Goal: Task Accomplishment & Management: Manage account settings

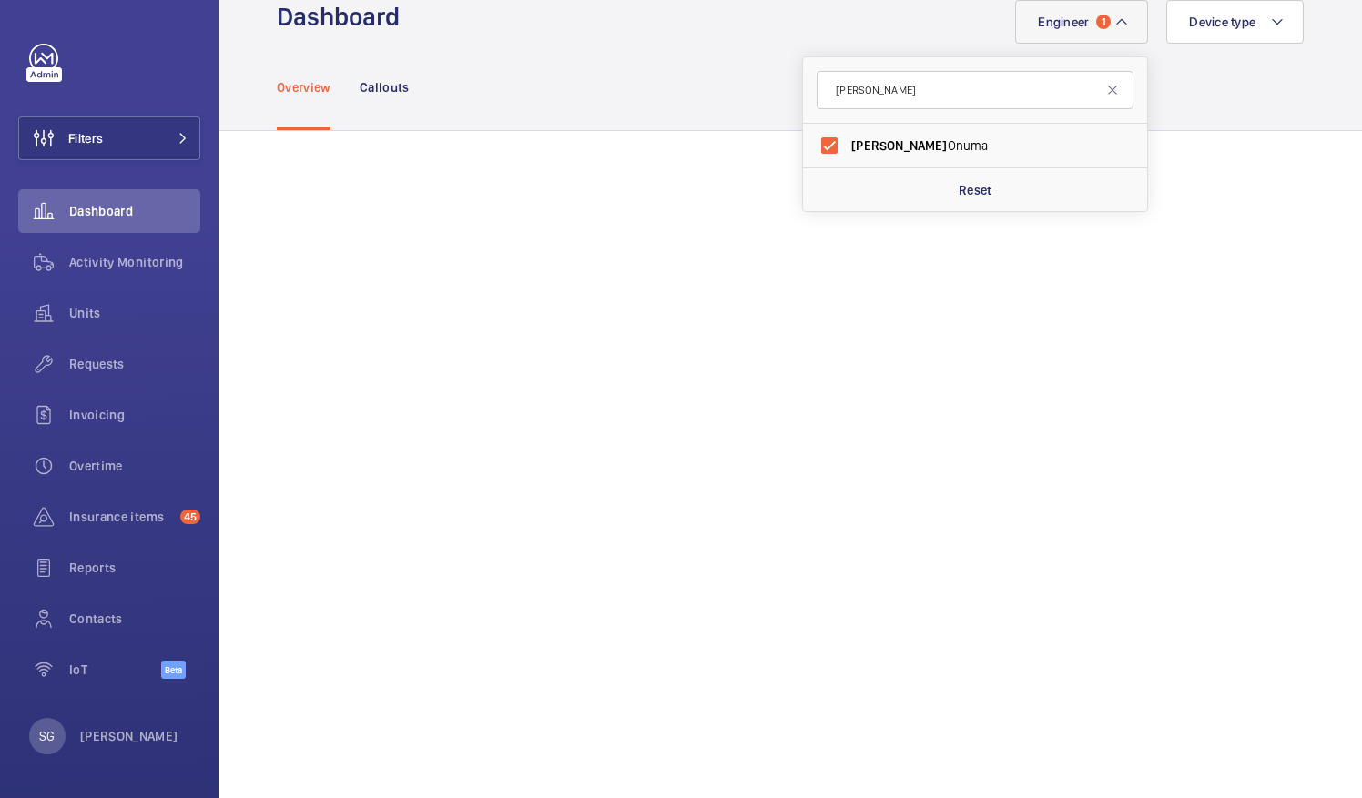
scroll to position [19, 0]
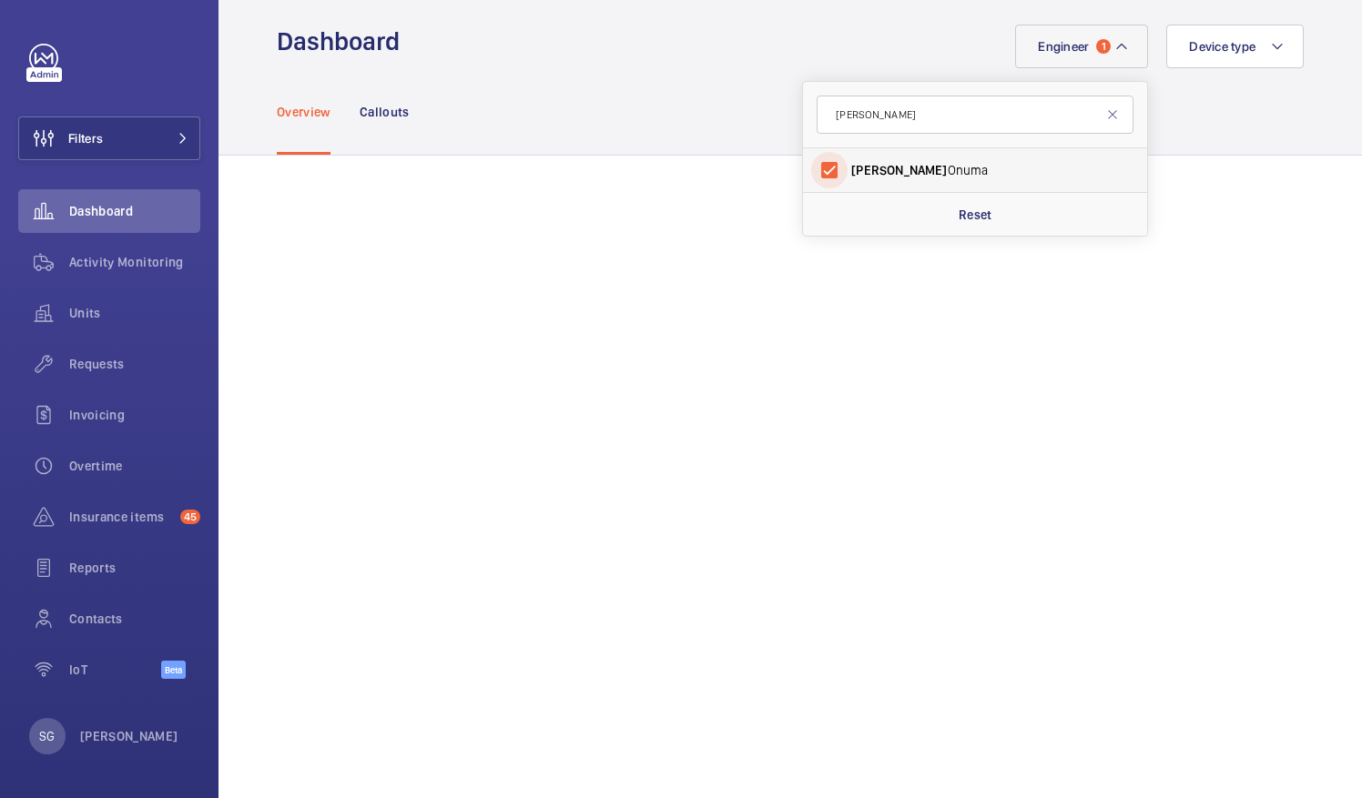
click at [818, 160] on input "Kari Onuma" at bounding box center [829, 170] width 36 height 36
checkbox input "false"
click at [1105, 117] on mat-icon at bounding box center [1112, 114] width 15 height 15
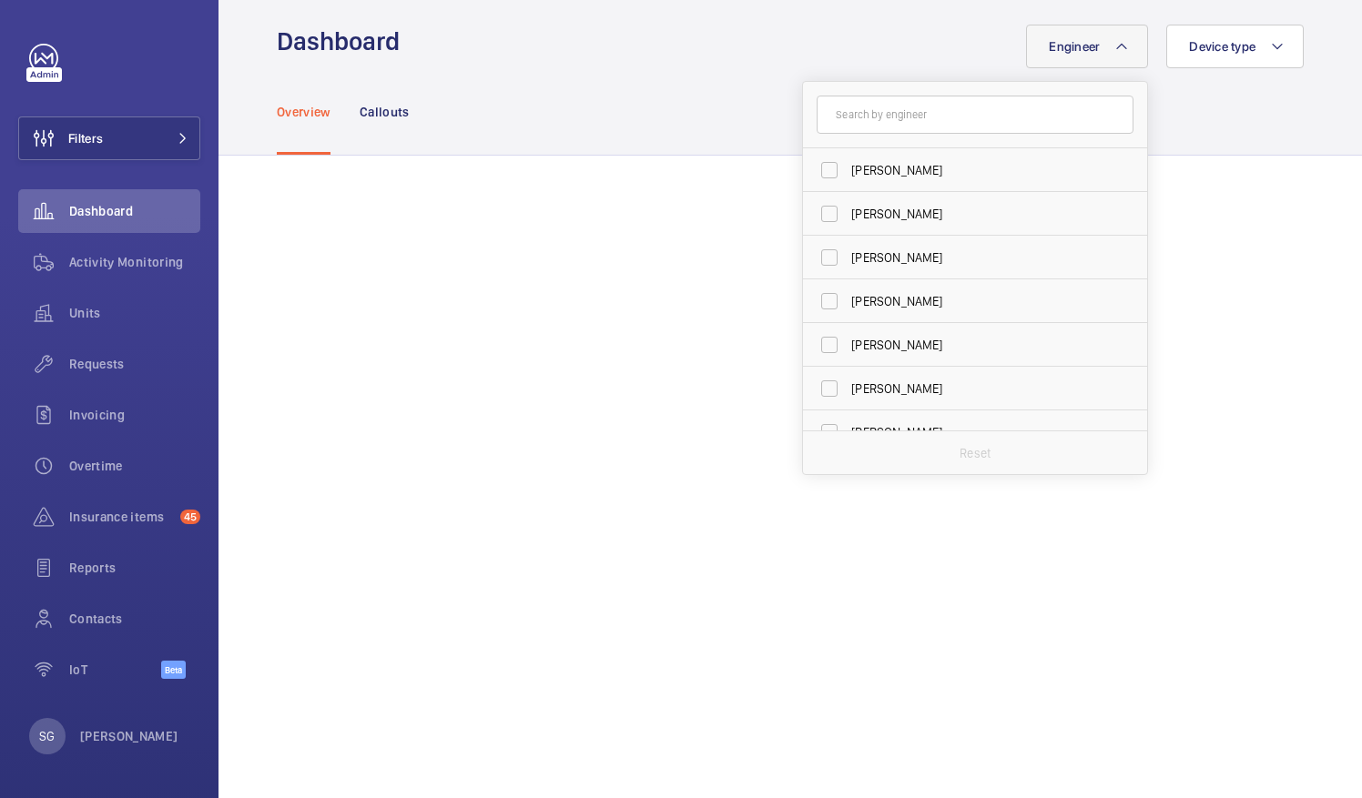
click at [1183, 111] on div "Overview Callouts" at bounding box center [790, 111] width 1027 height 86
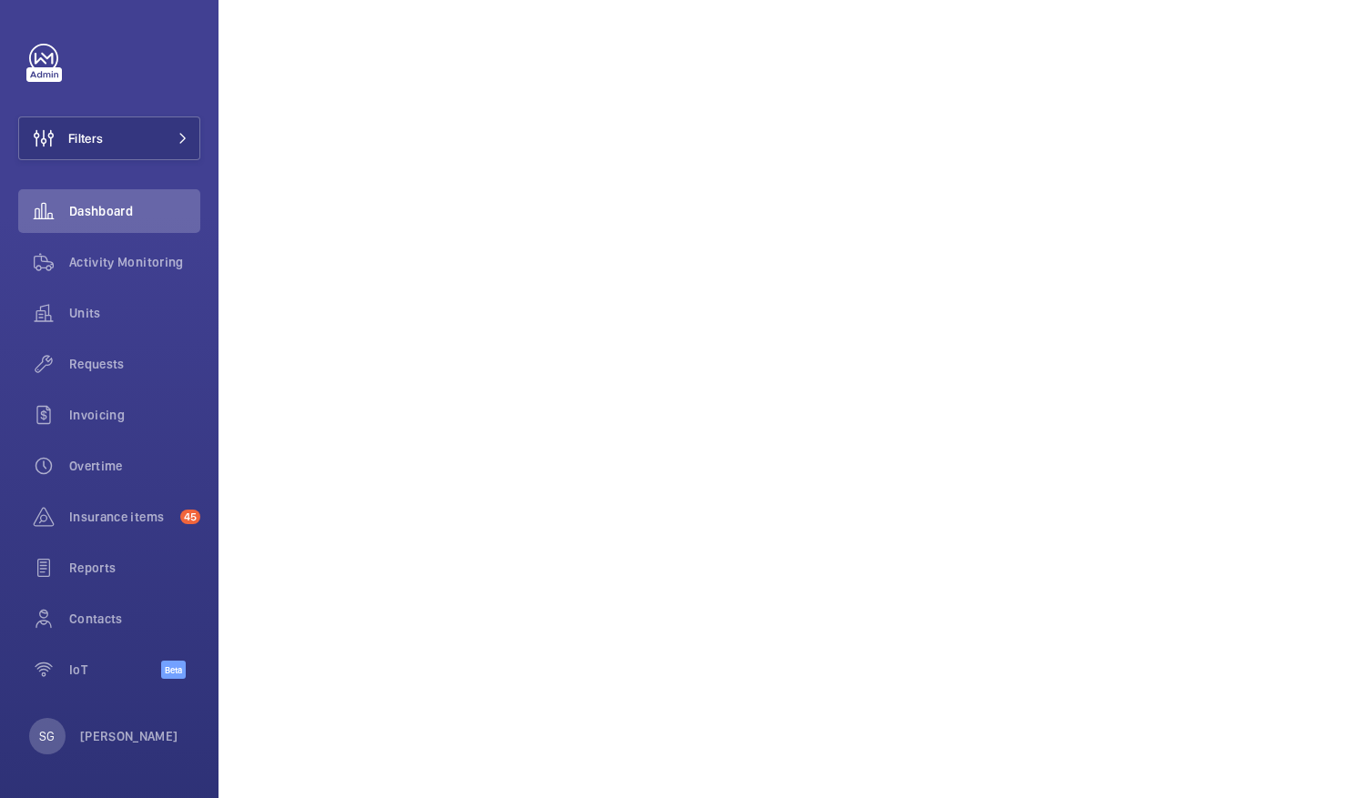
scroll to position [710, 0]
click at [97, 151] on span "Filters" at bounding box center [61, 139] width 84 height 44
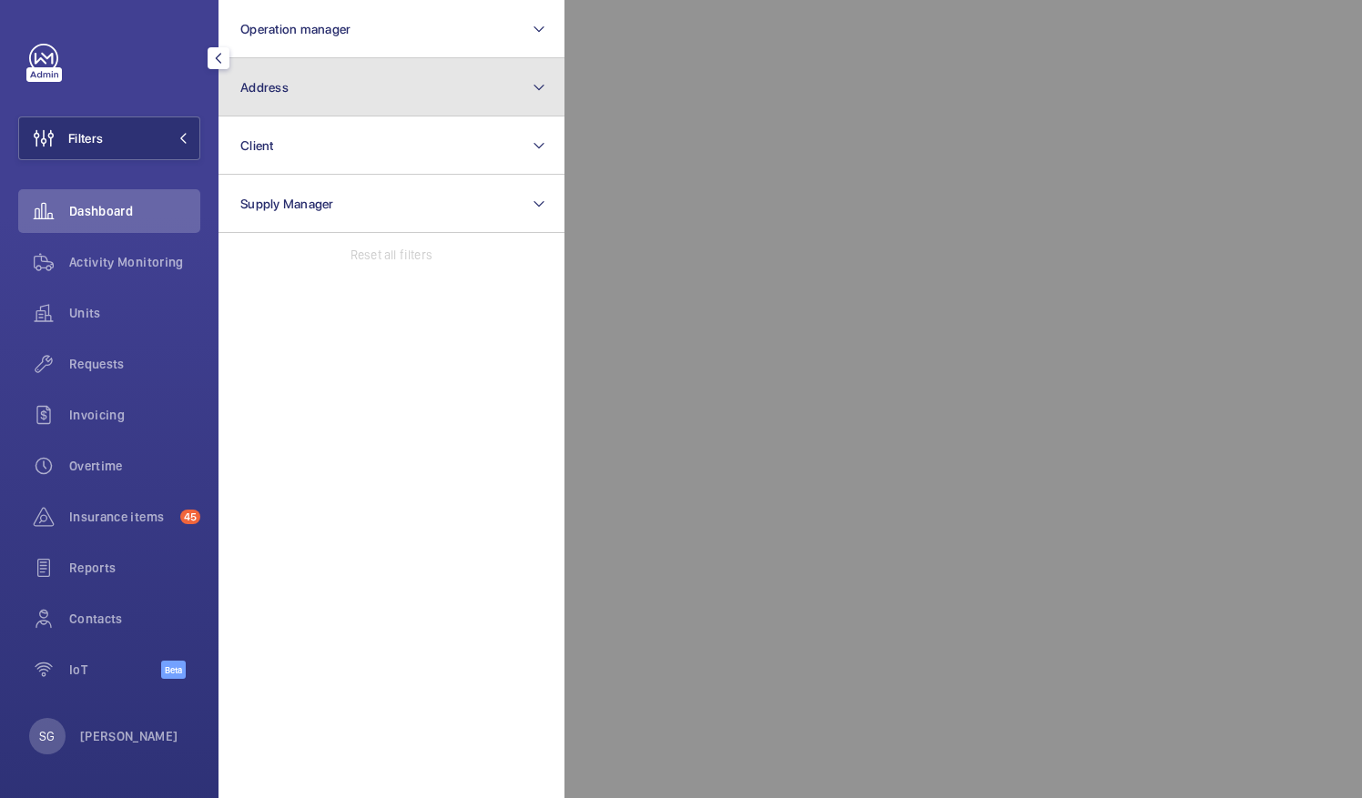
click at [362, 76] on button "Address" at bounding box center [391, 87] width 346 height 58
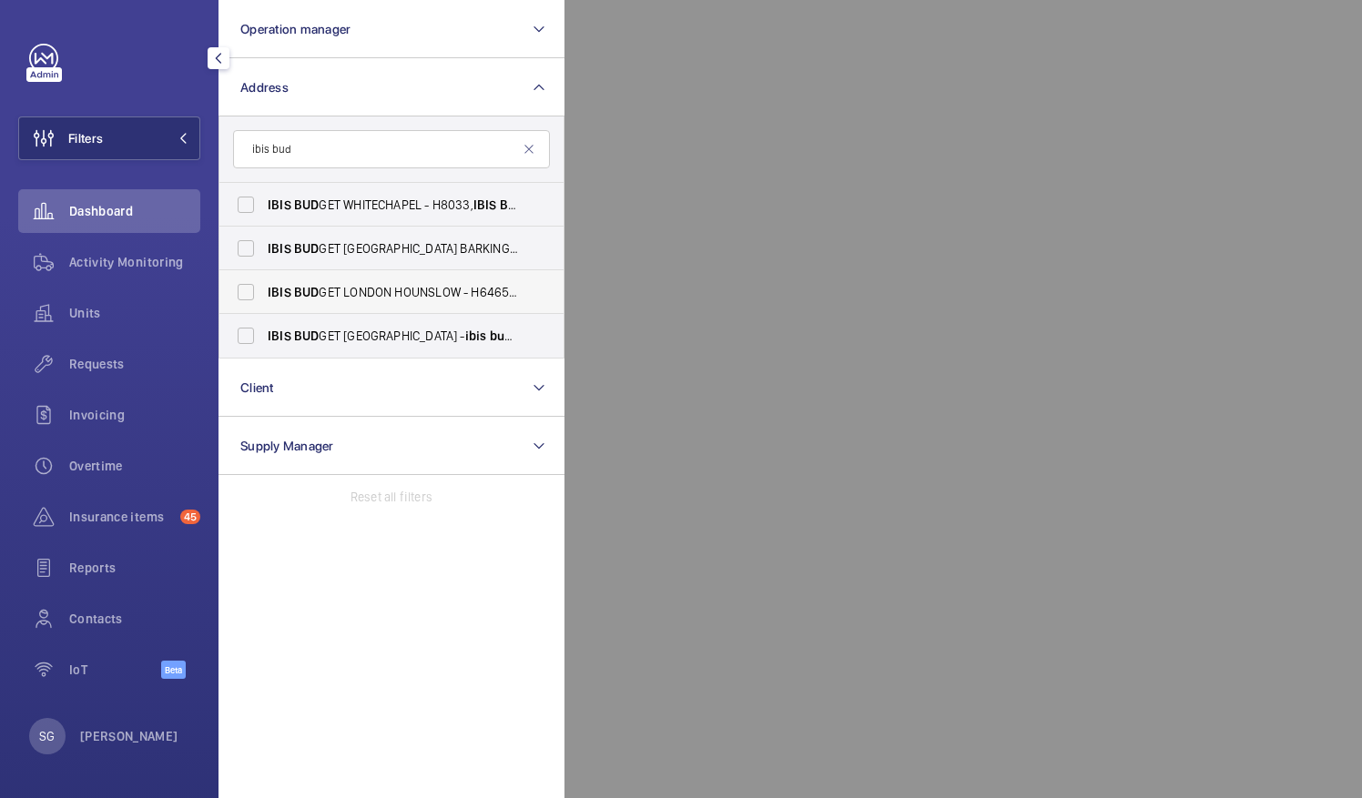
type input "ibis bud"
click at [370, 299] on span "IBIS BUD GET LONDON HOUNSLOW - H6465, IBIS BUD GET LONDON HOUNSLOW, 20-28 Stain…" at bounding box center [393, 292] width 250 height 18
click at [264, 299] on input "IBIS BUD GET LONDON HOUNSLOW - H6465, IBIS BUD GET LONDON HOUNSLOW, 20-28 Stain…" at bounding box center [246, 292] width 36 height 36
checkbox input "true"
click at [885, 651] on div at bounding box center [1245, 399] width 1362 height 798
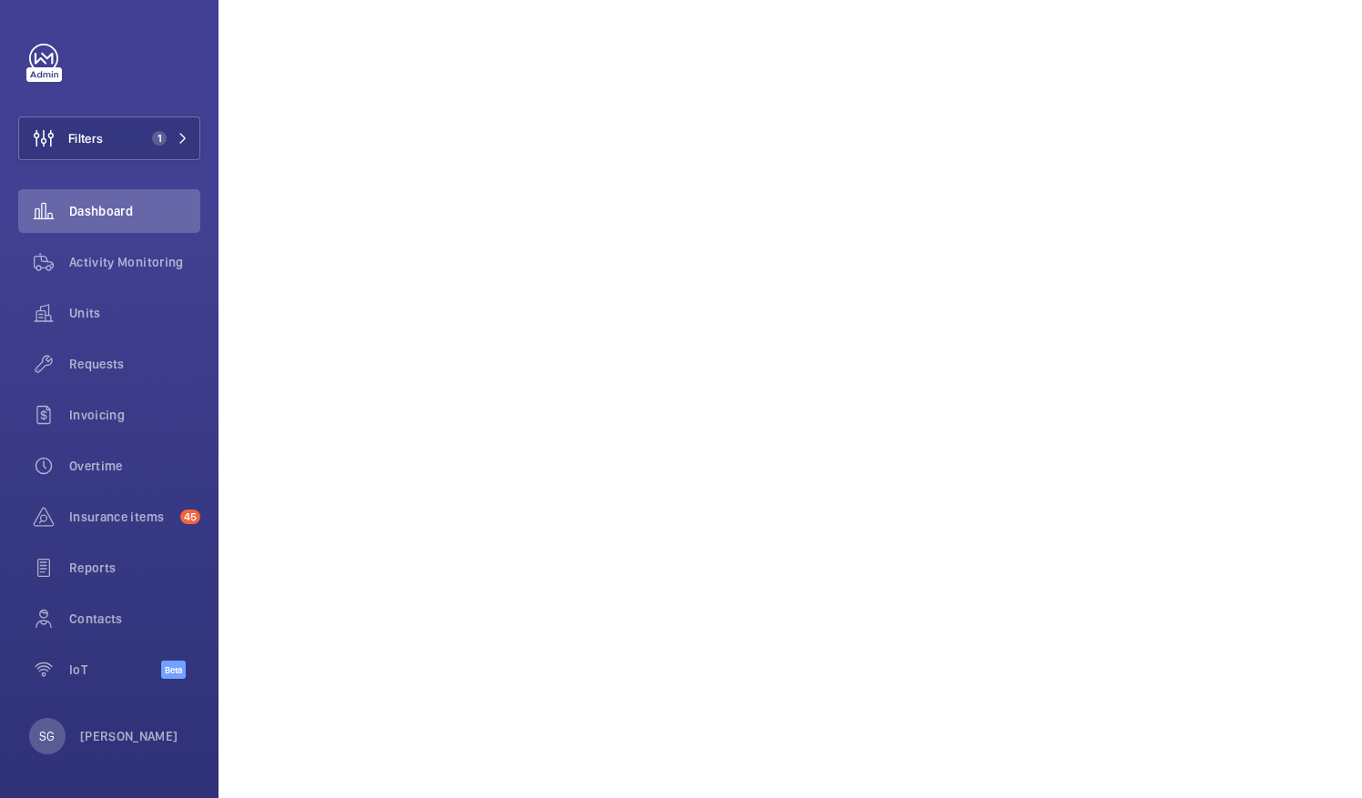
scroll to position [348, 0]
click at [172, 277] on div "Activity Monitoring" at bounding box center [109, 262] width 182 height 44
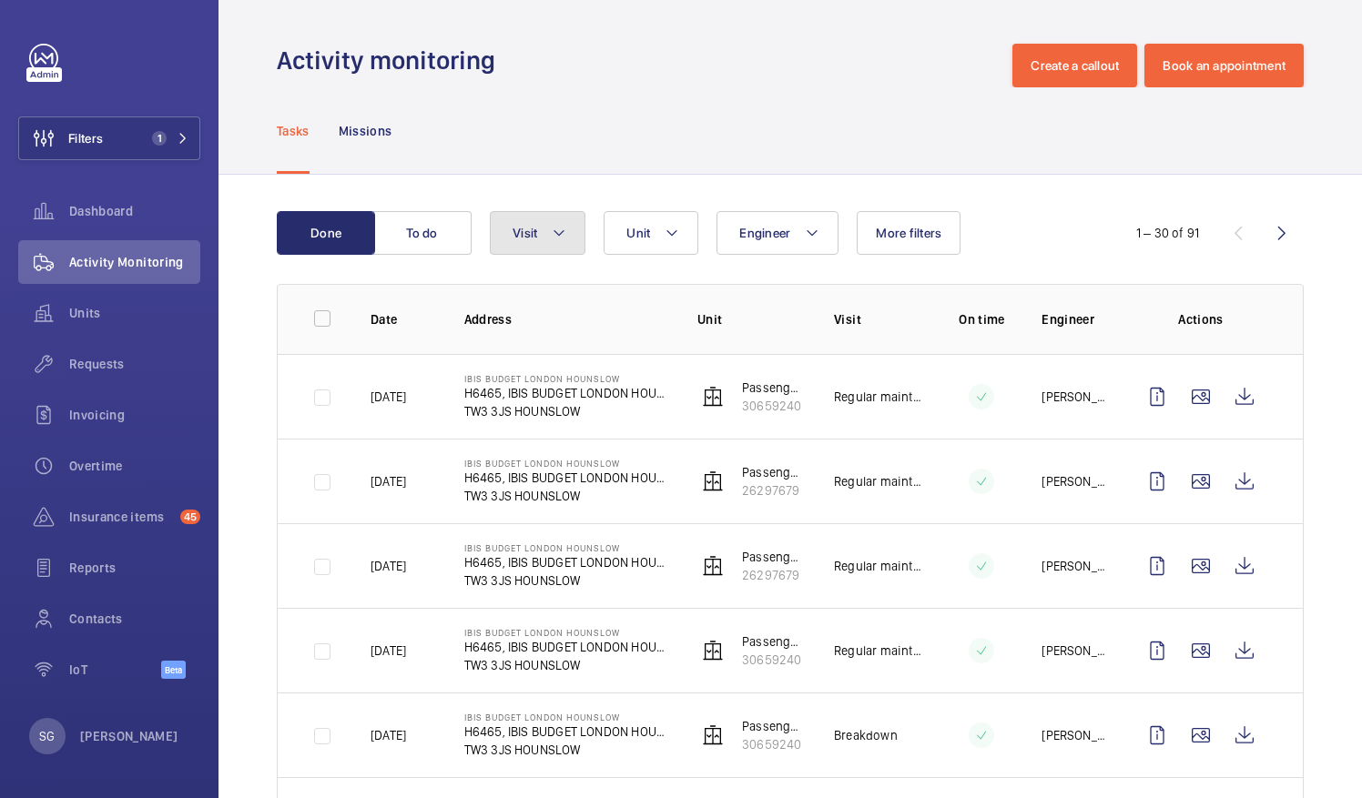
click at [562, 225] on mat-icon at bounding box center [559, 233] width 15 height 22
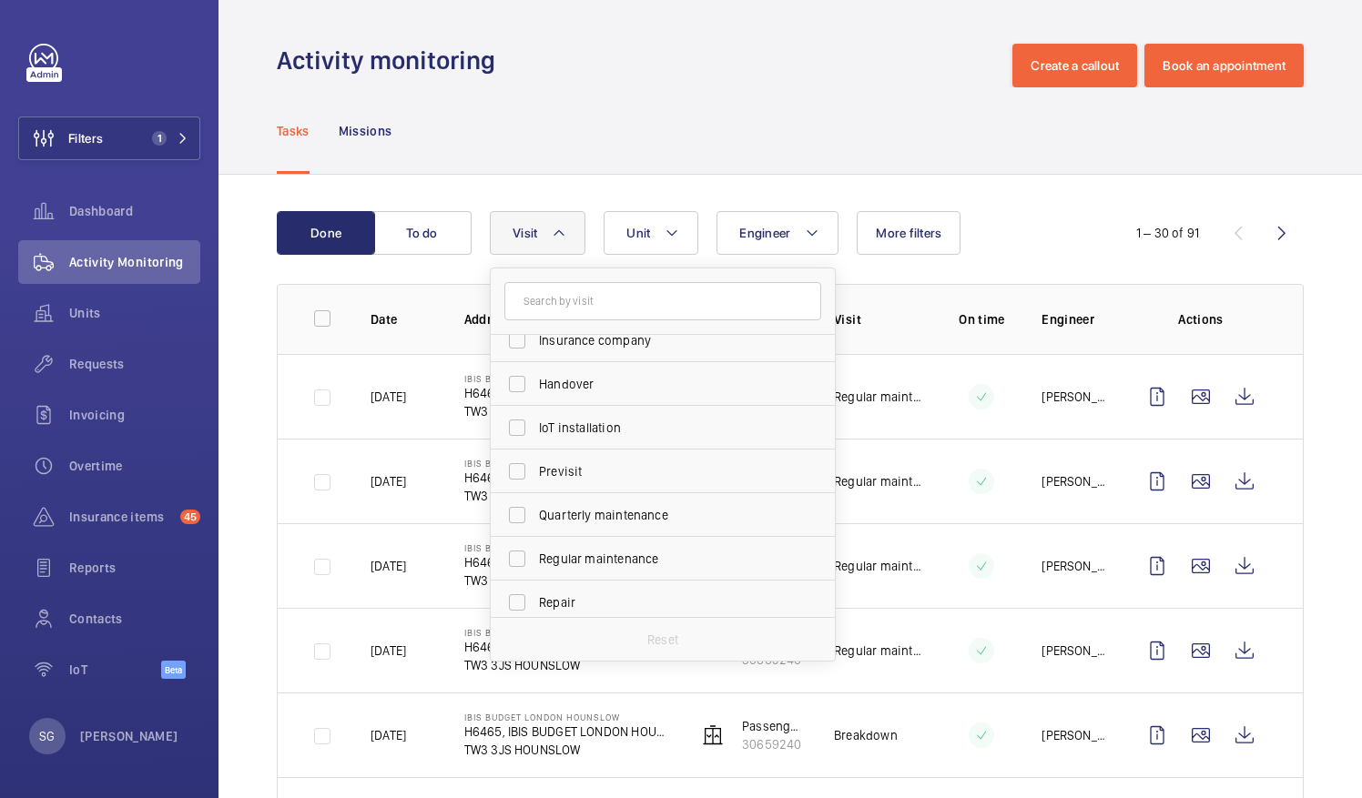
scroll to position [151, 0]
click at [513, 564] on input "Regular maintenance" at bounding box center [517, 555] width 36 height 36
checkbox input "true"
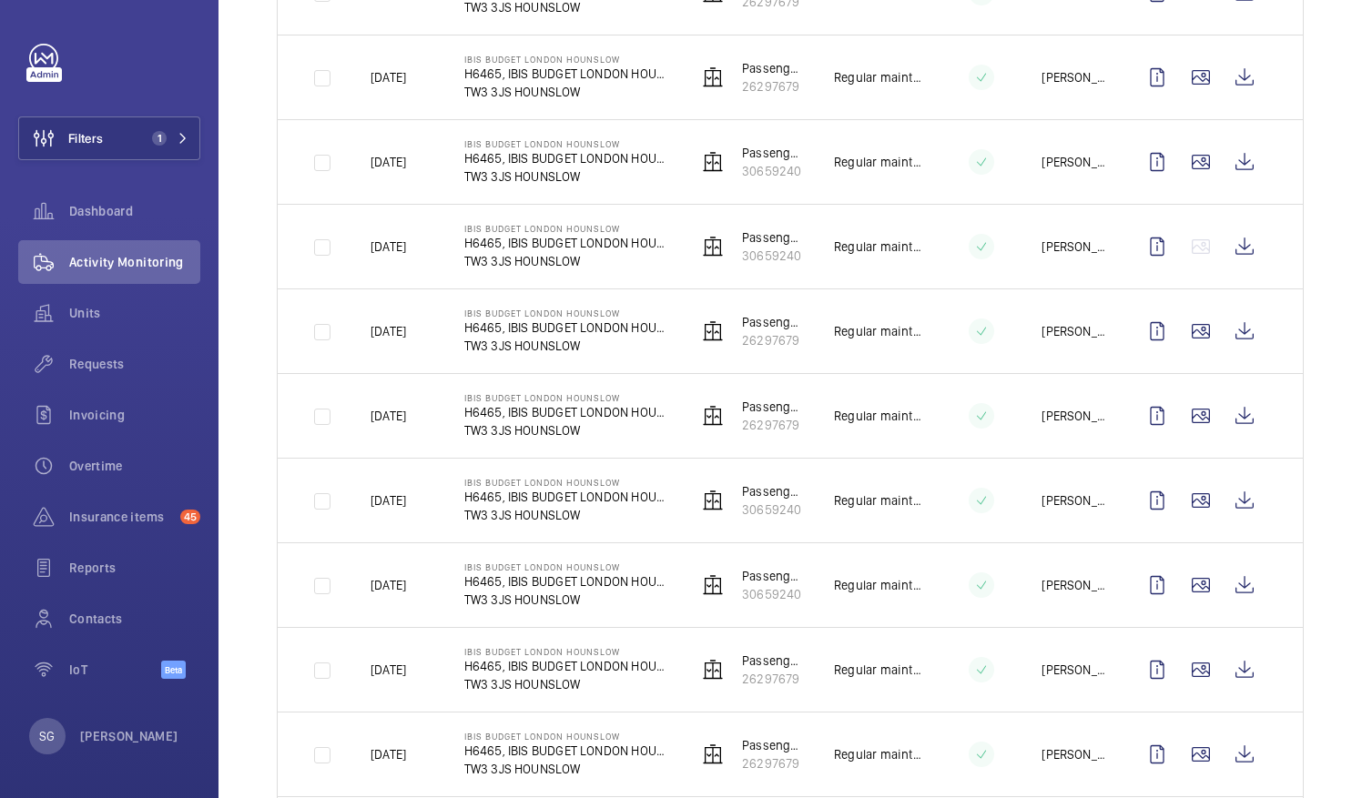
scroll to position [1180, 0]
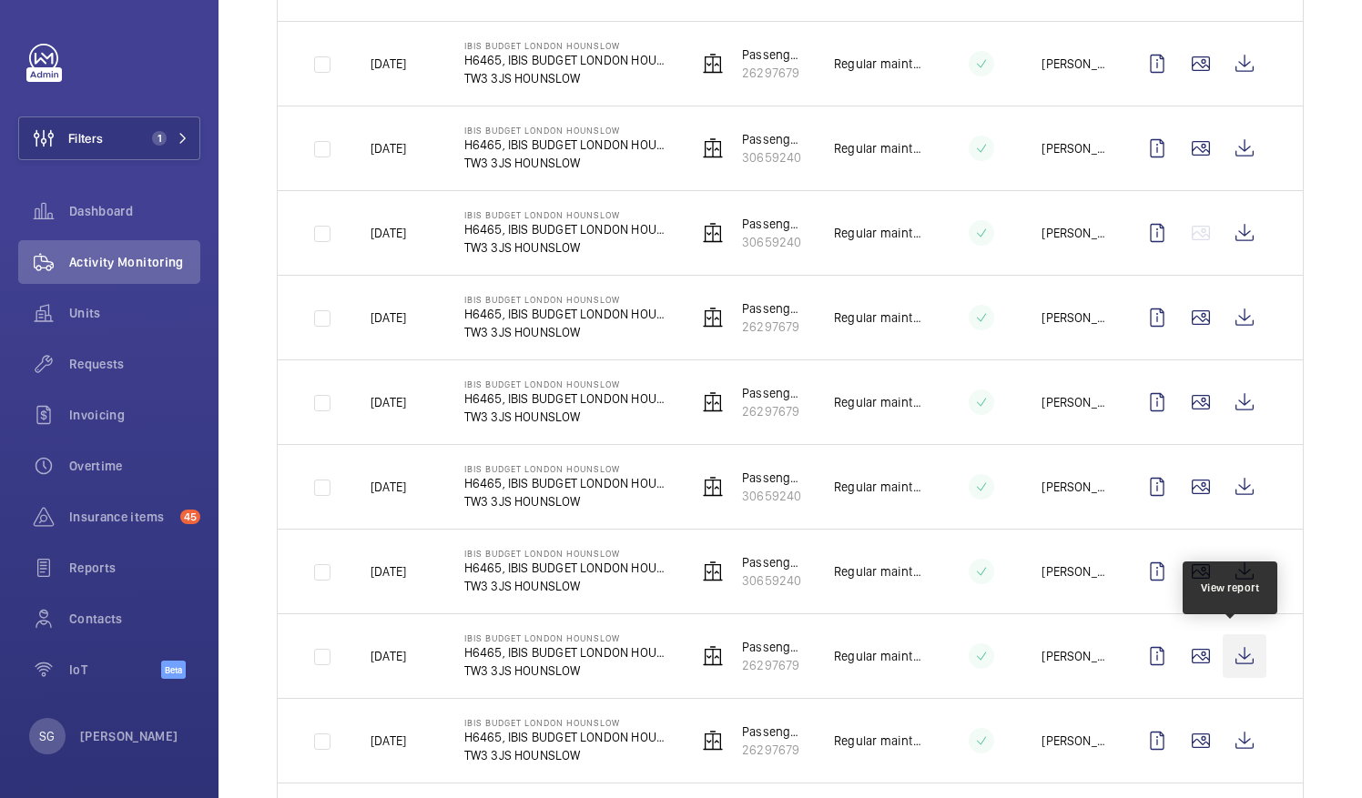
click at [1236, 646] on wm-front-icon-button at bounding box center [1245, 657] width 44 height 44
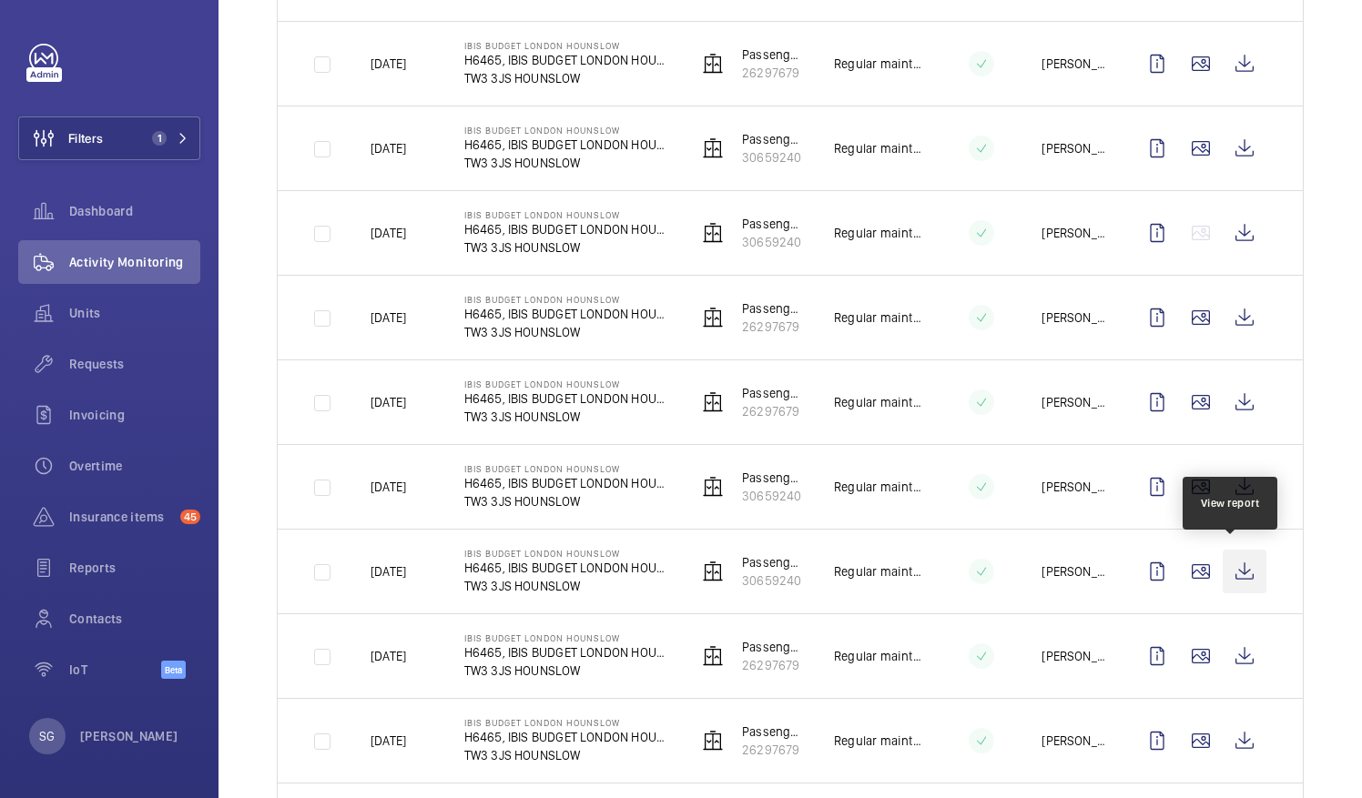
click at [1233, 563] on wm-front-icon-button at bounding box center [1245, 572] width 44 height 44
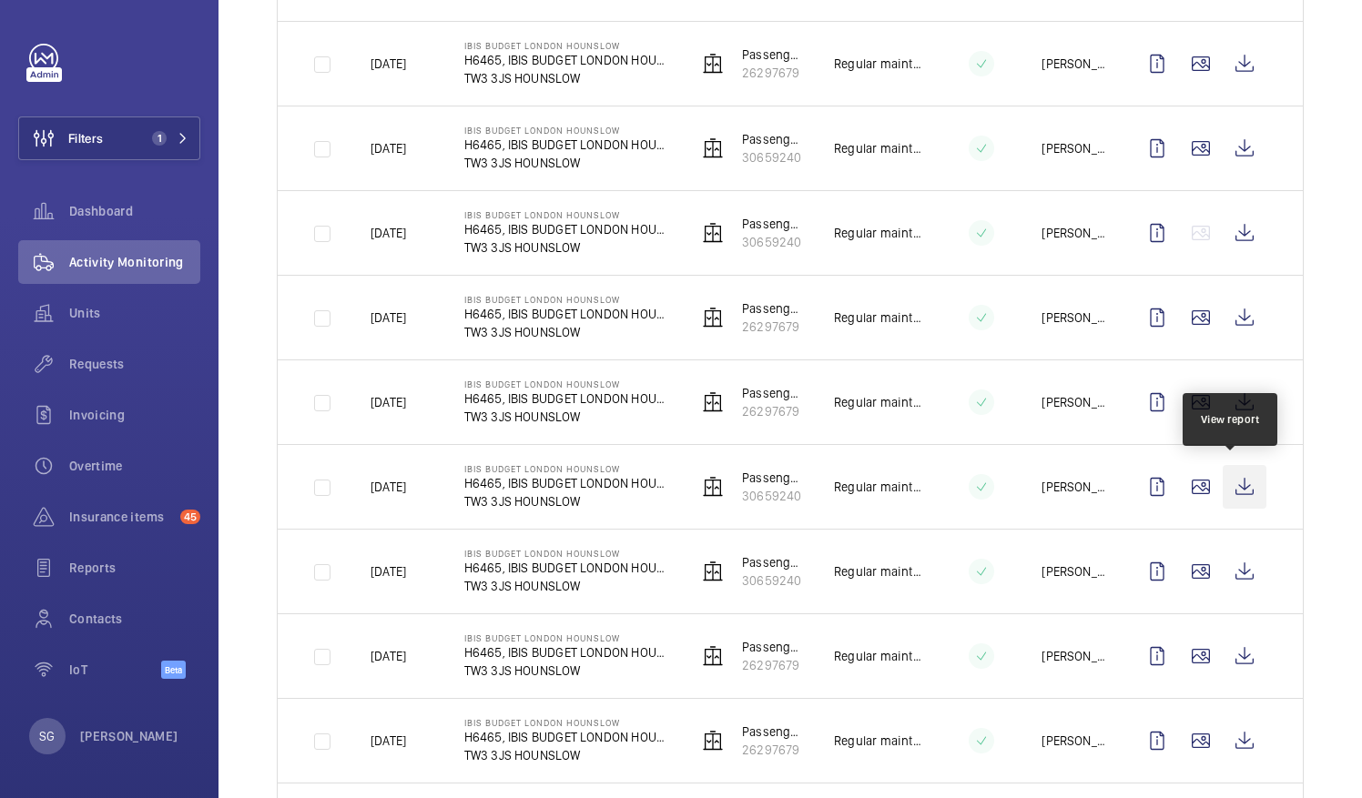
click at [1231, 472] on wm-front-icon-button at bounding box center [1245, 487] width 44 height 44
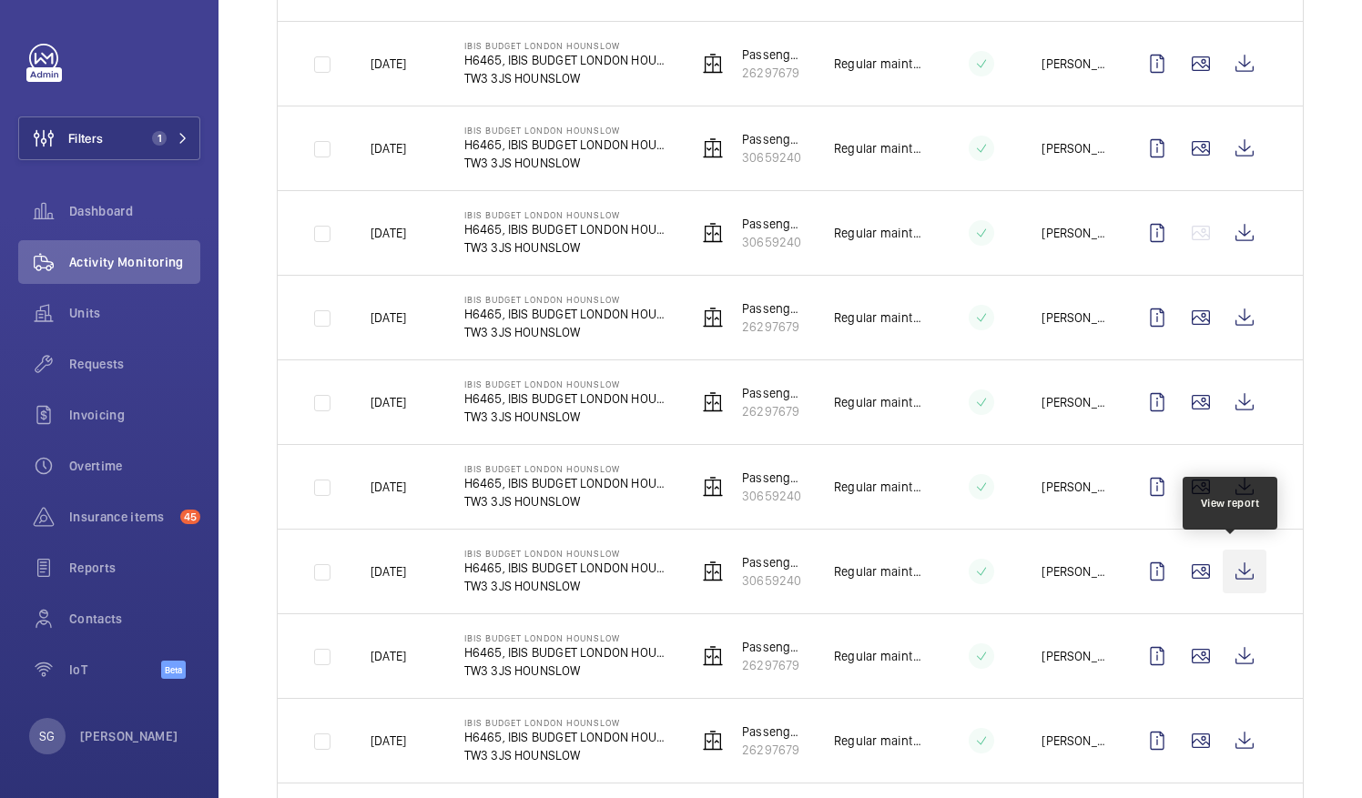
click at [1229, 569] on wm-front-icon-button at bounding box center [1245, 572] width 44 height 44
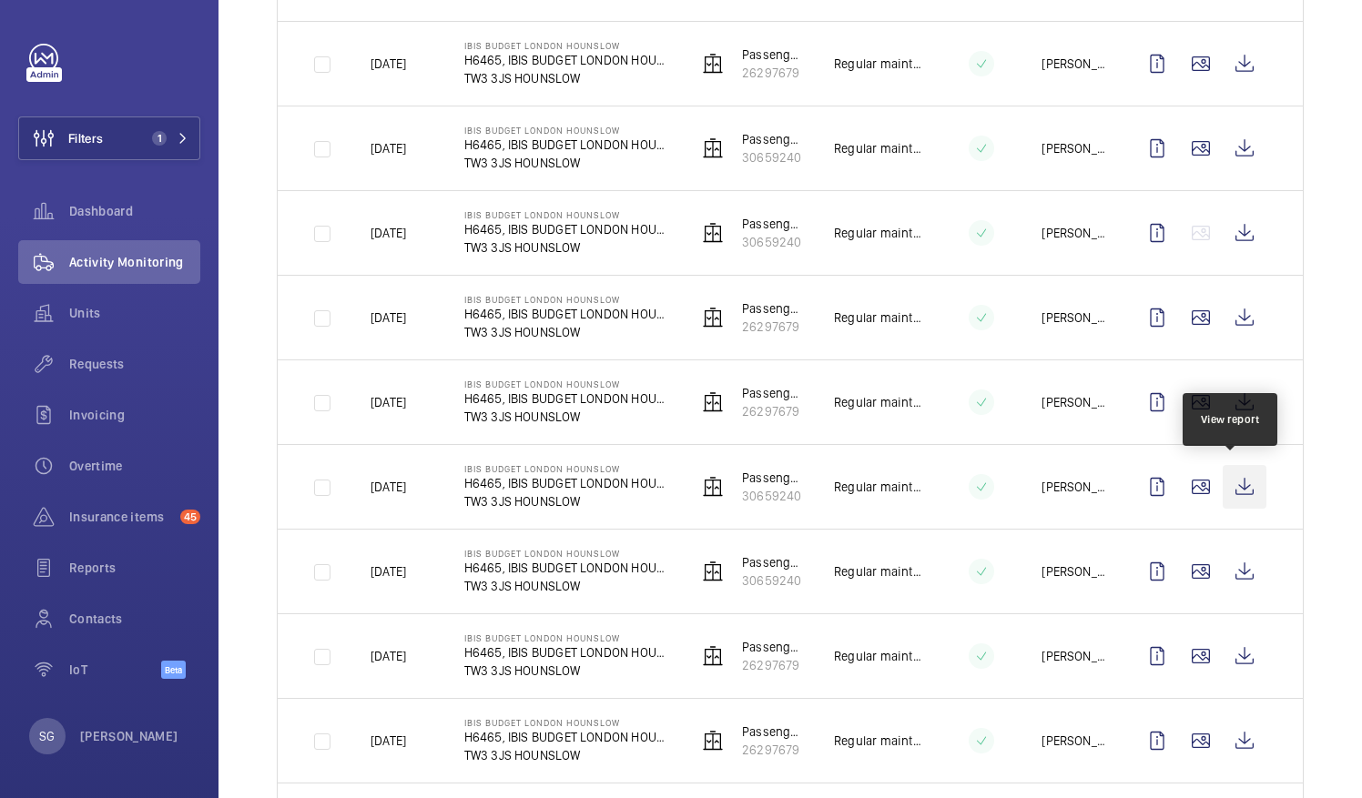
click at [1226, 484] on wm-front-icon-button at bounding box center [1245, 487] width 44 height 44
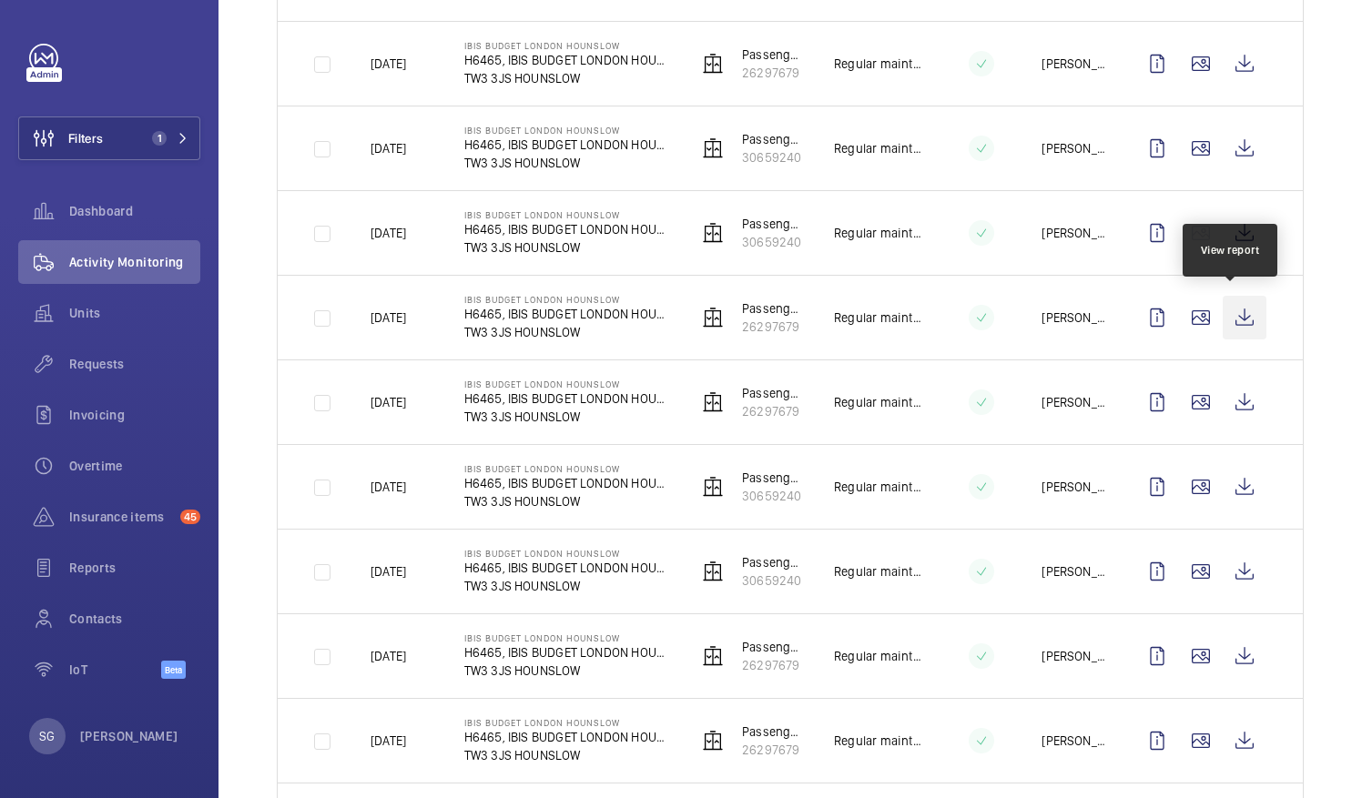
click at [1233, 310] on wm-front-icon-button at bounding box center [1245, 318] width 44 height 44
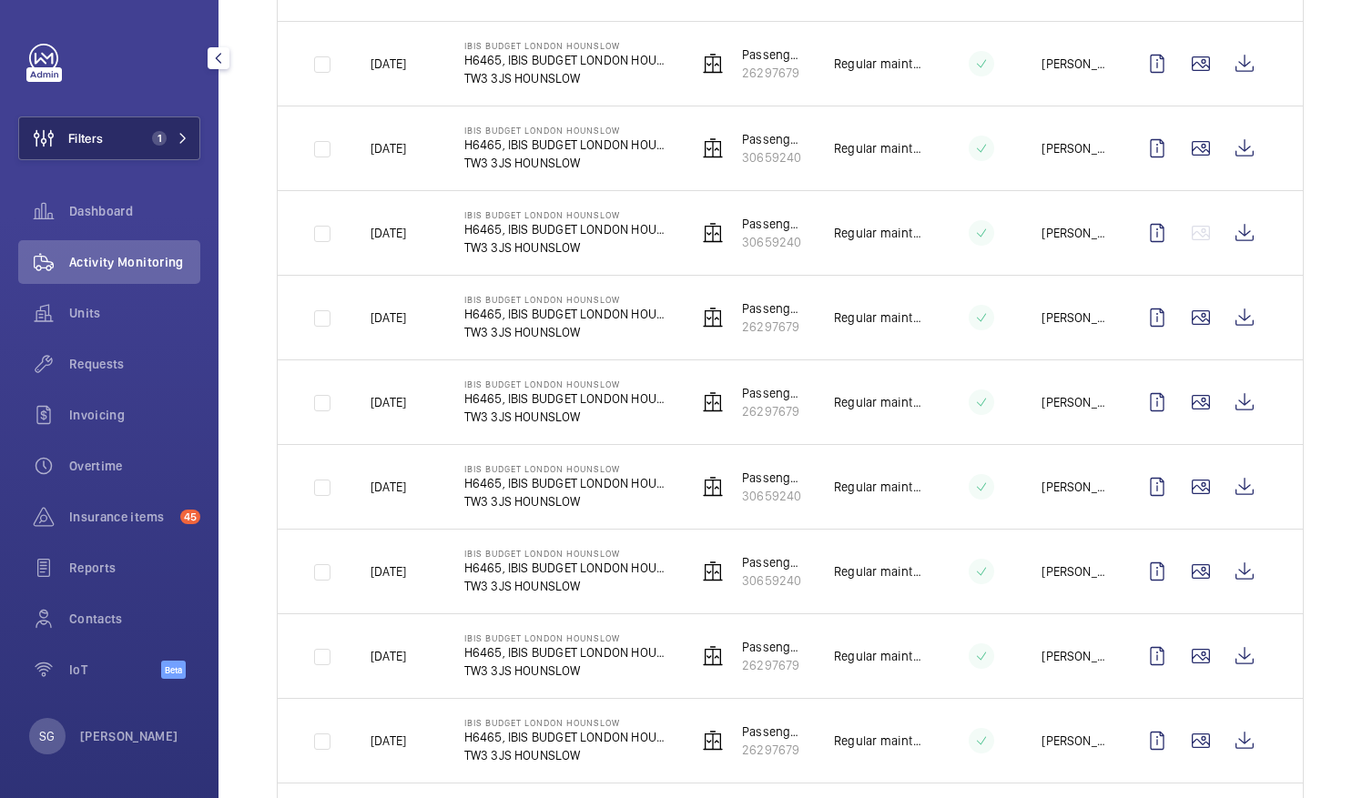
click at [185, 147] on button "Filters 1" at bounding box center [109, 139] width 182 height 44
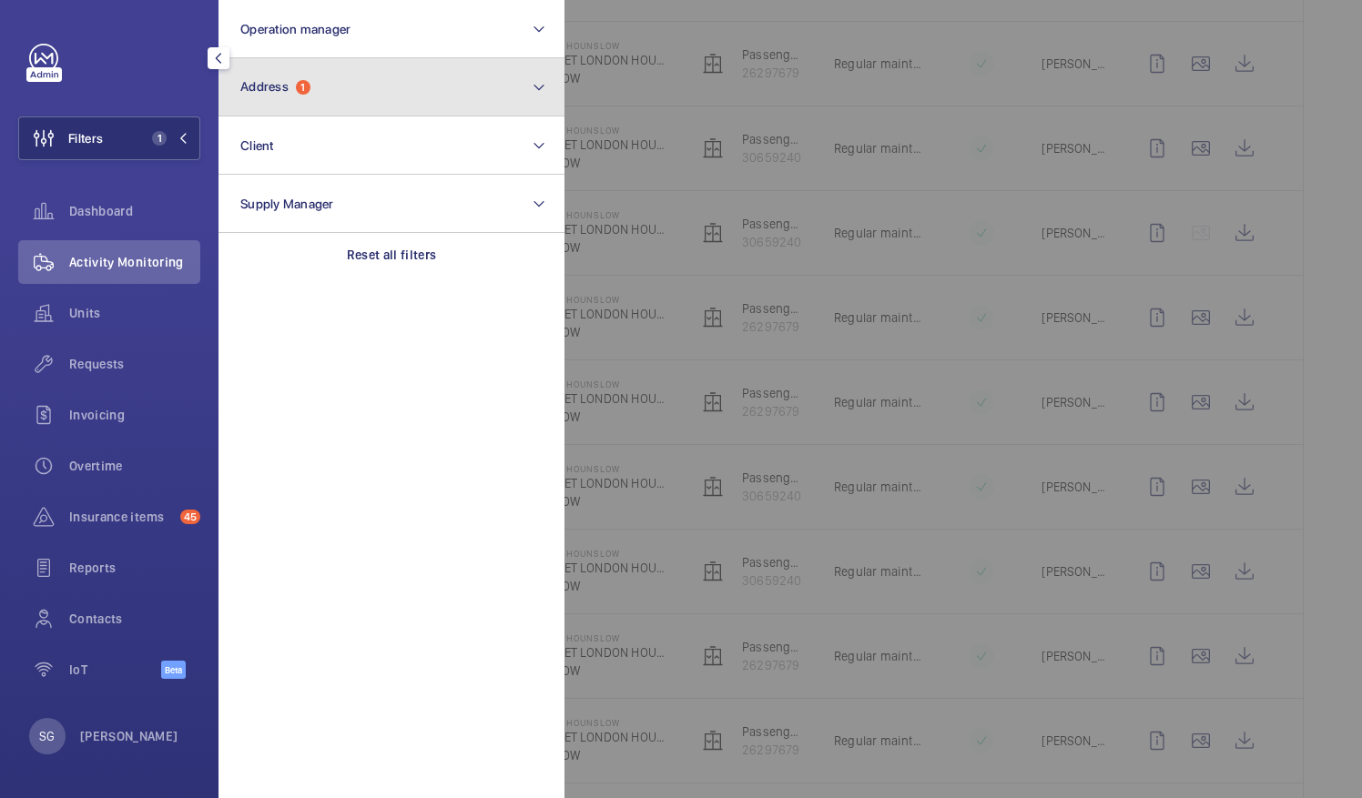
click at [316, 77] on button "Address 1" at bounding box center [391, 87] width 346 height 58
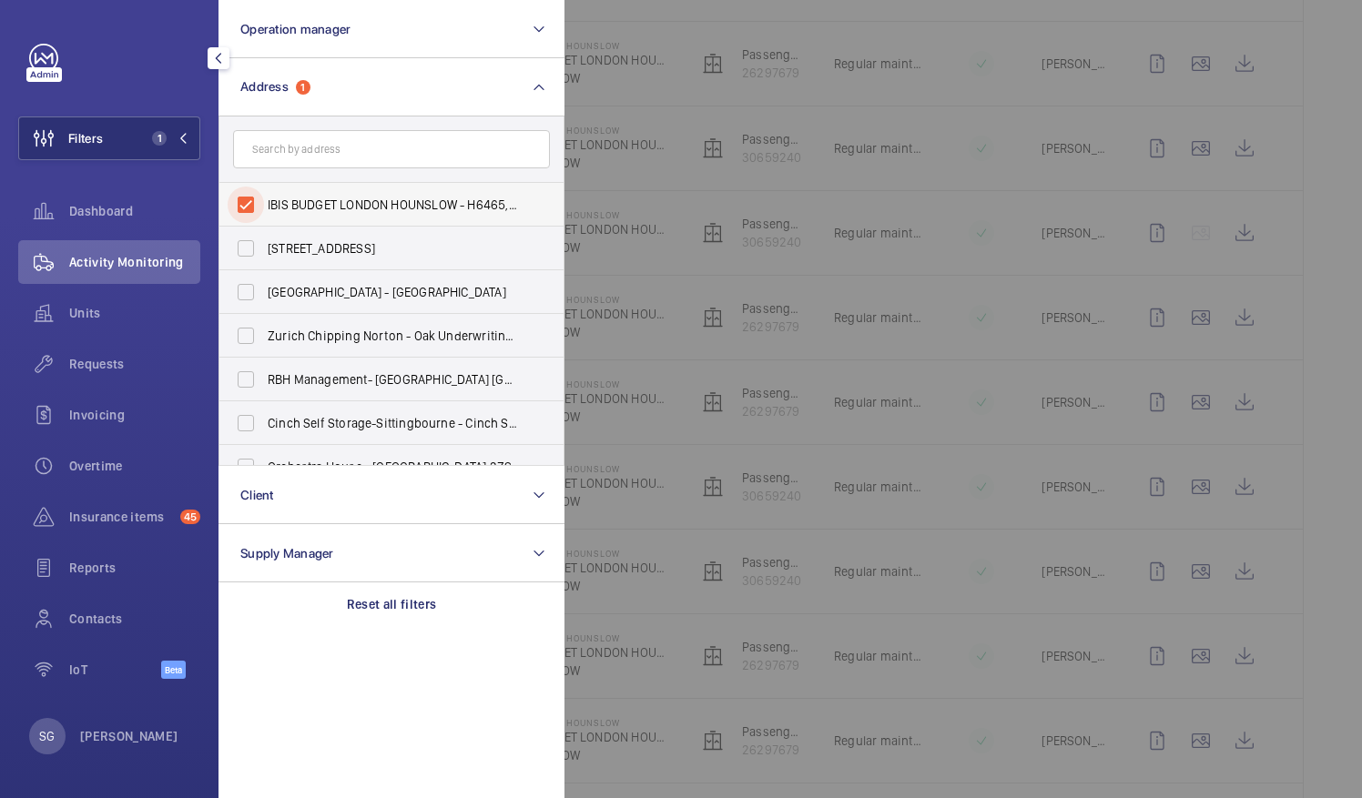
click at [249, 197] on input "IBIS BUDGET LONDON HOUNSLOW - H6465, IBIS BUDGET LONDON HOUNSLOW, 20-28 Staines…" at bounding box center [246, 205] width 36 height 36
checkbox input "false"
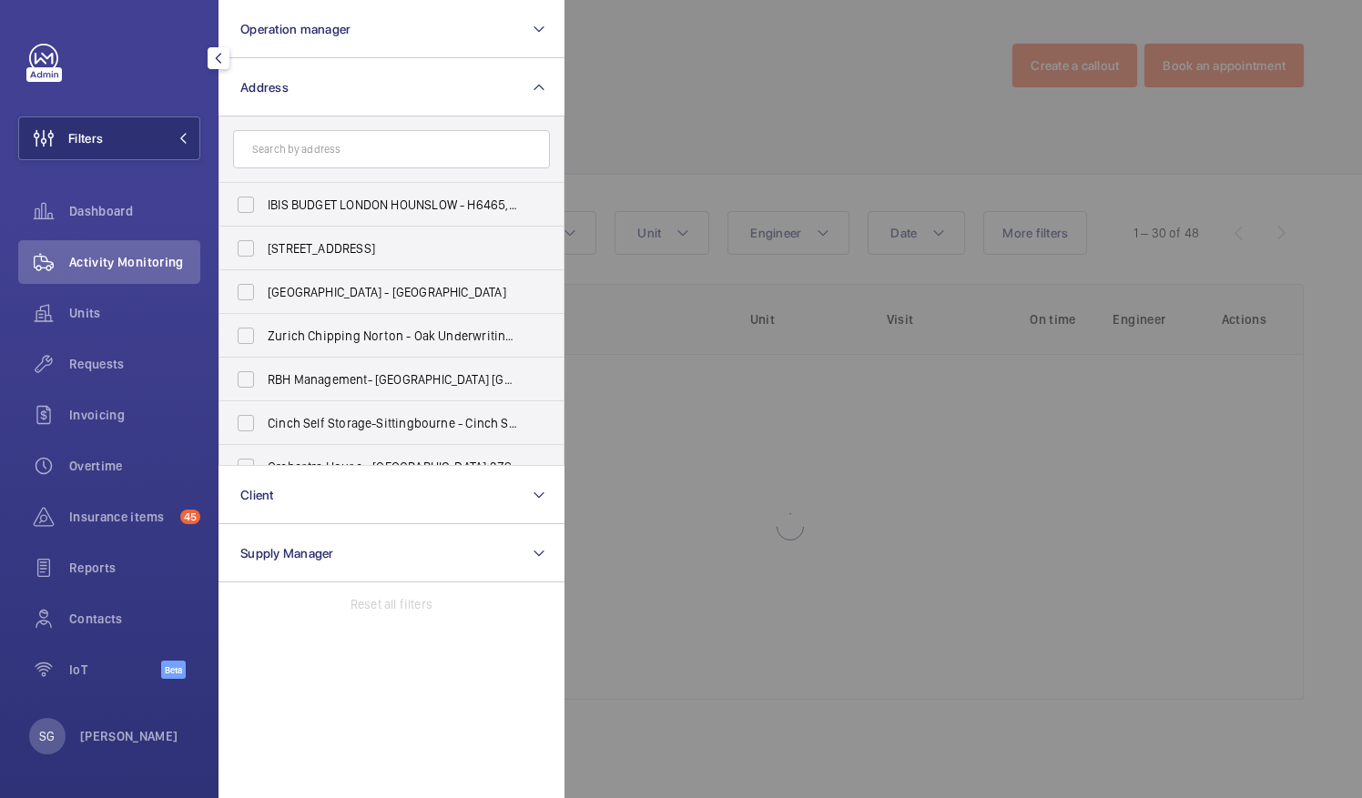
click at [700, 67] on div at bounding box center [1245, 399] width 1362 height 798
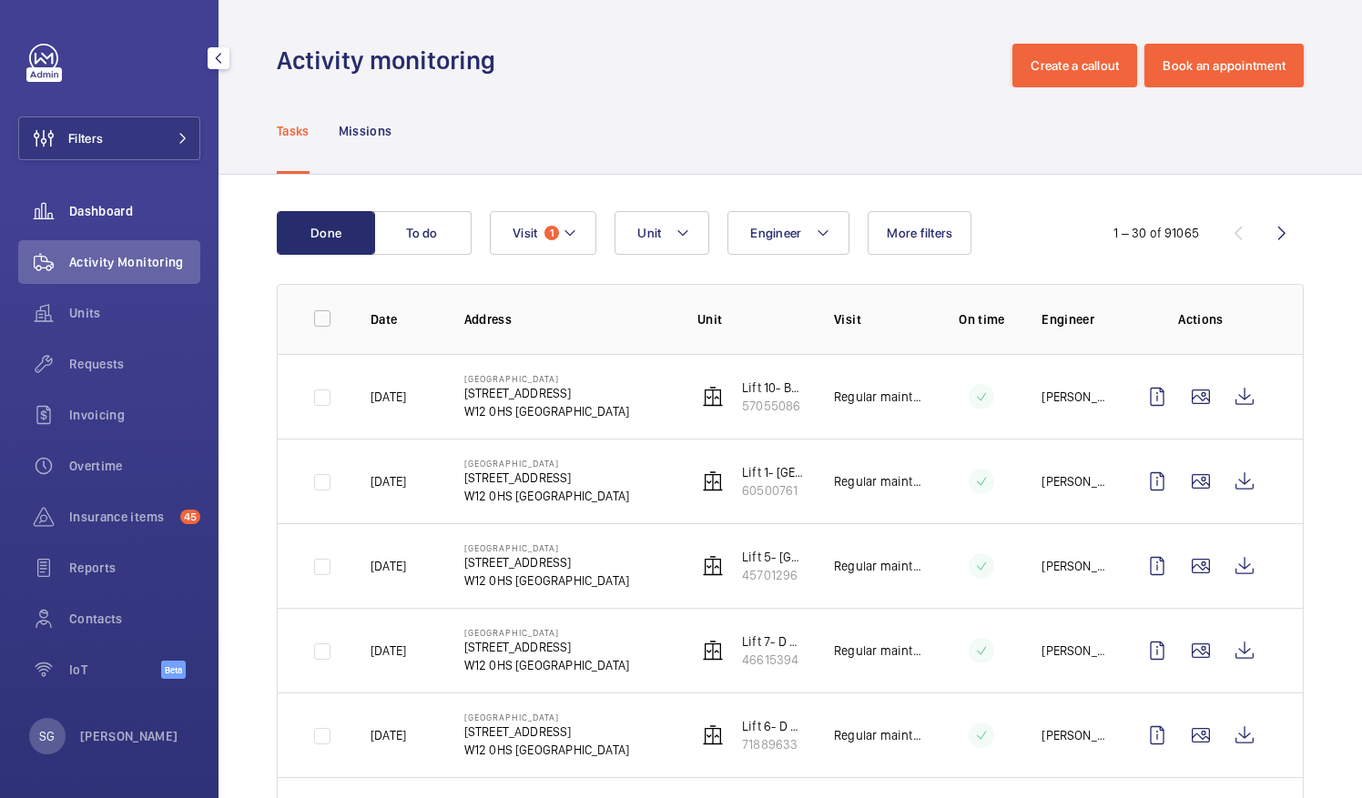
click at [142, 220] on div "Dashboard" at bounding box center [109, 211] width 182 height 44
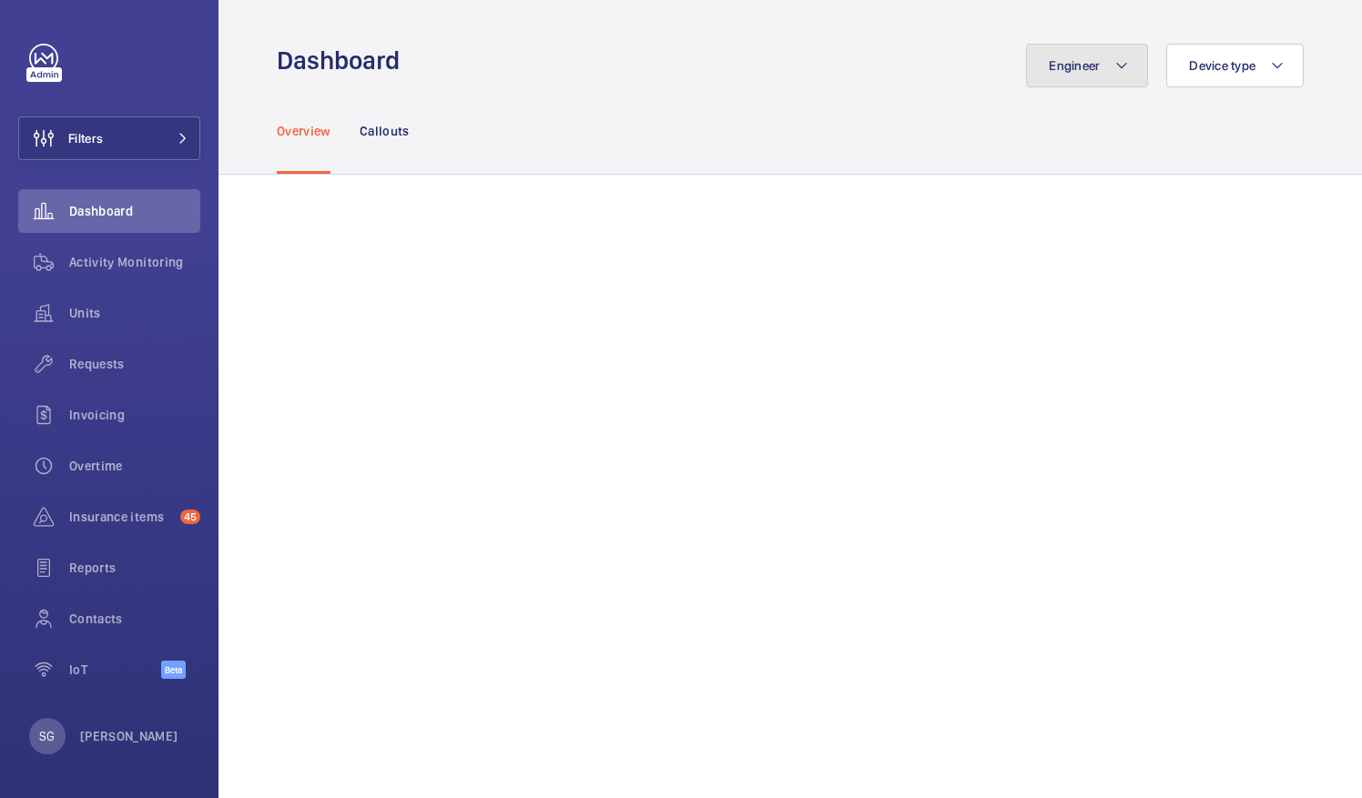
click at [1075, 80] on button "Engineer" at bounding box center [1087, 66] width 122 height 44
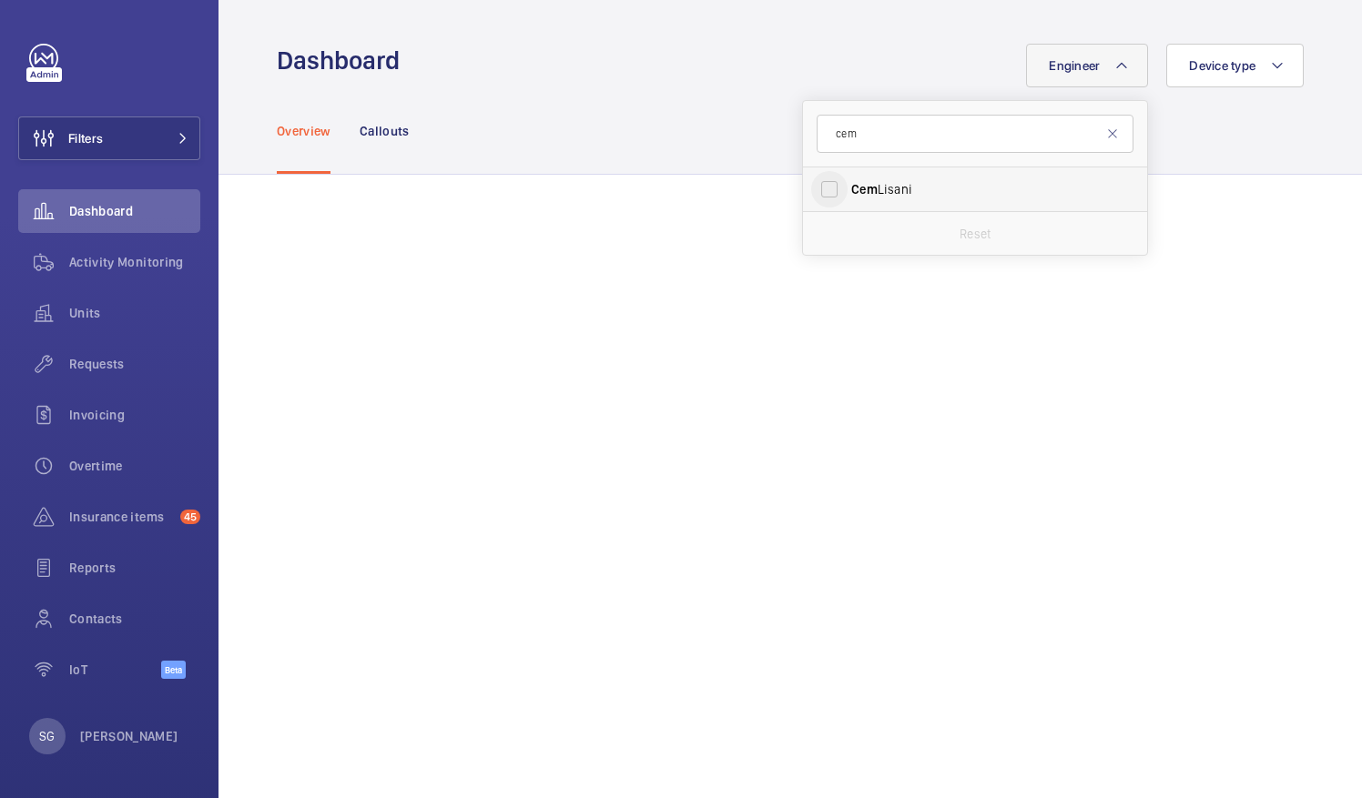
type input "cem"
click at [817, 195] on input "Cem Lisani" at bounding box center [829, 189] width 36 height 36
click at [823, 180] on input "Cem Lisani" at bounding box center [829, 189] width 36 height 36
checkbox input "false"
click at [878, 131] on input "cem" at bounding box center [975, 134] width 317 height 38
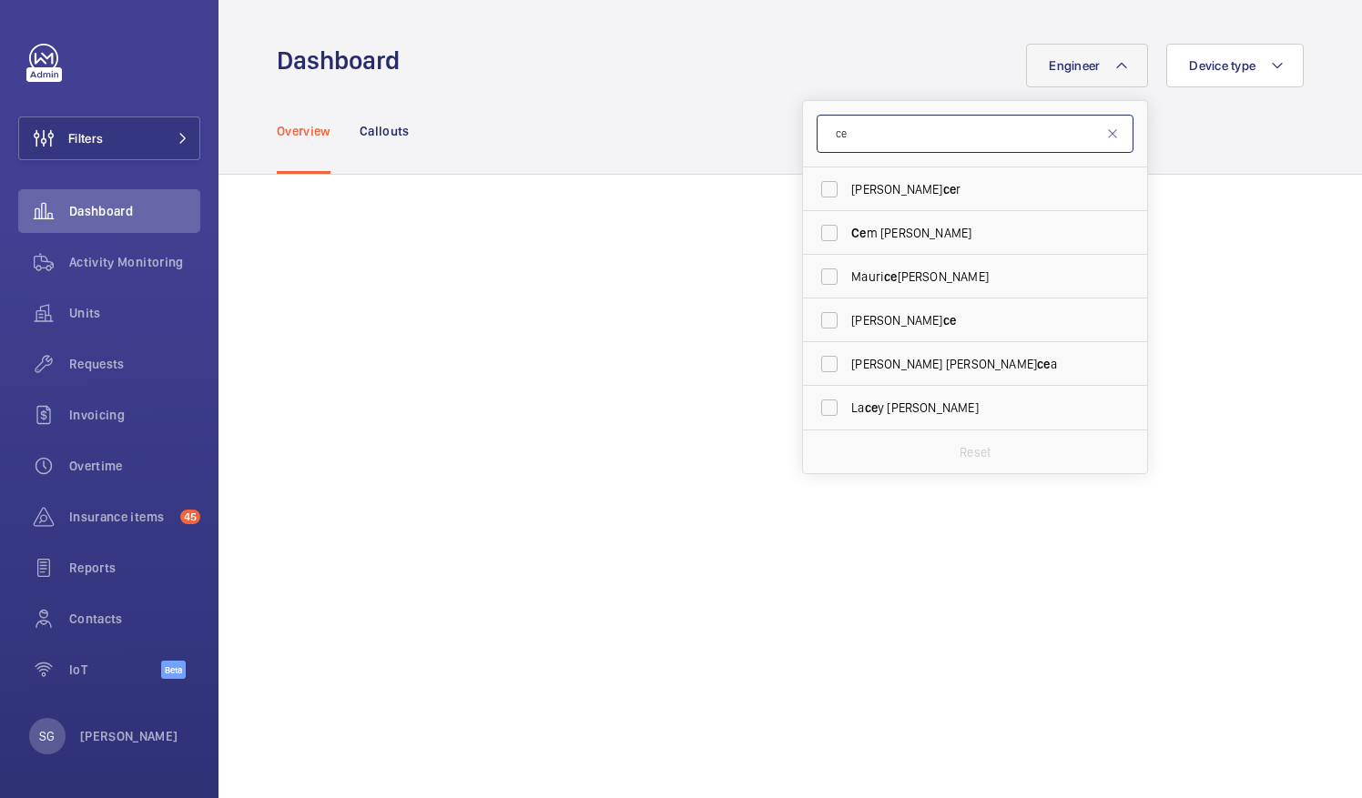
type input "c"
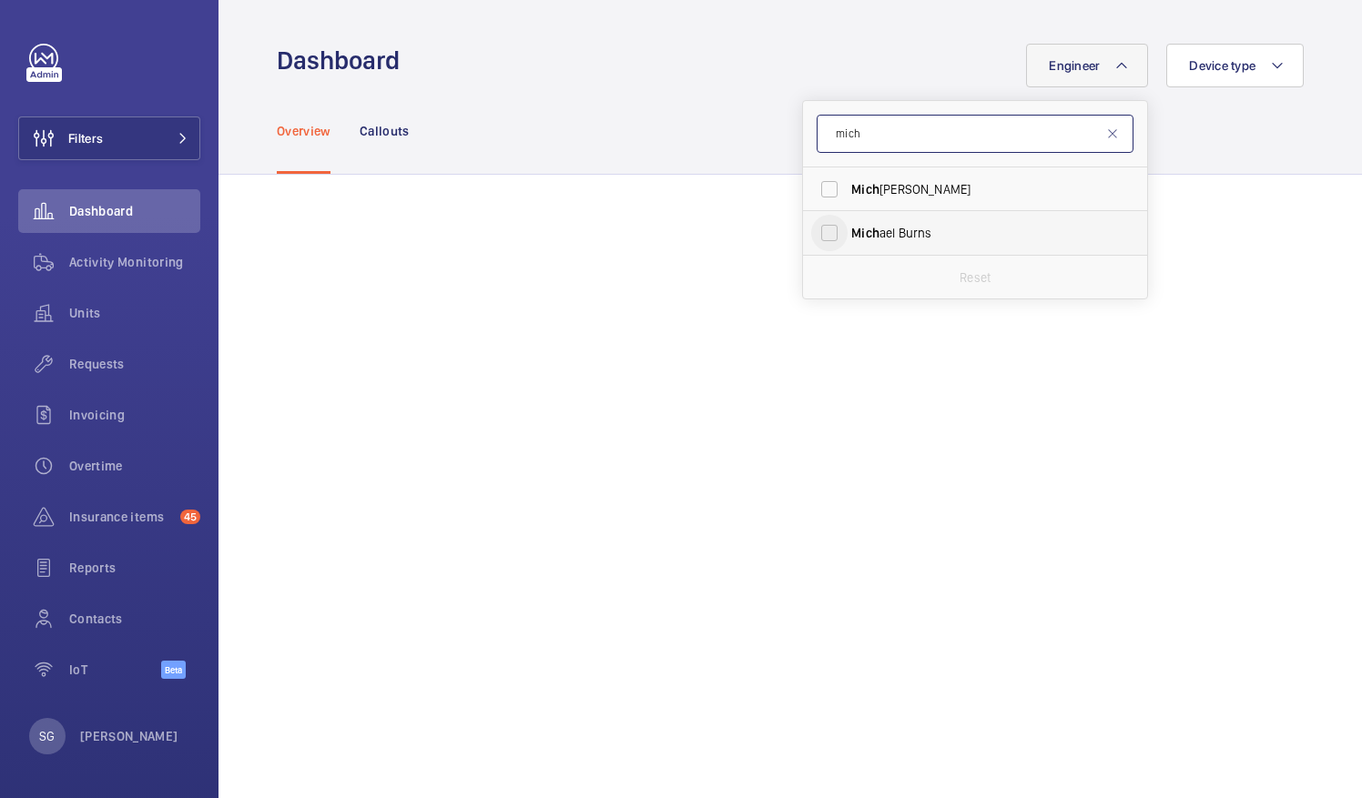
type input "mich"
click at [818, 237] on input "Mich ael Burns" at bounding box center [829, 233] width 36 height 36
checkbox input "true"
click at [1105, 133] on mat-icon at bounding box center [1112, 134] width 15 height 15
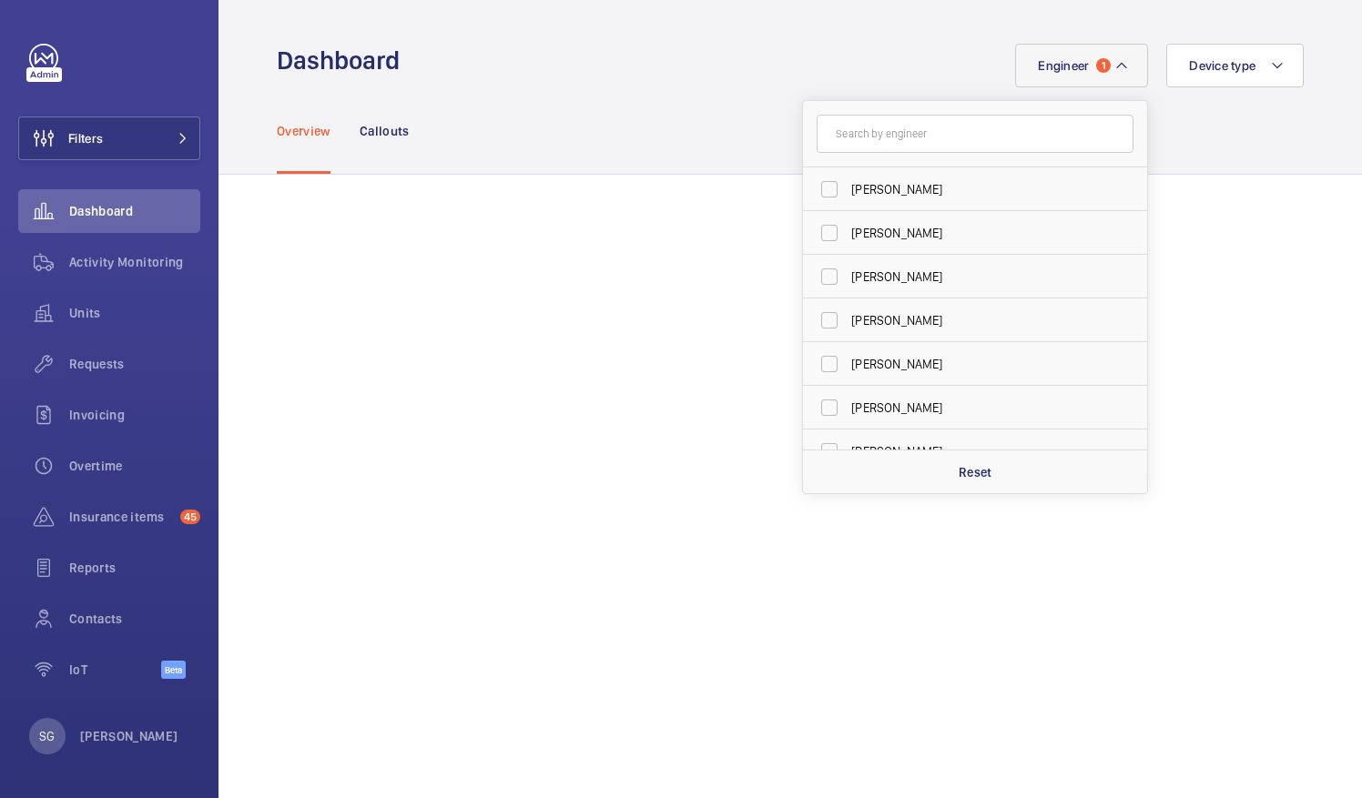
click at [1114, 72] on mat-icon at bounding box center [1121, 66] width 15 height 22
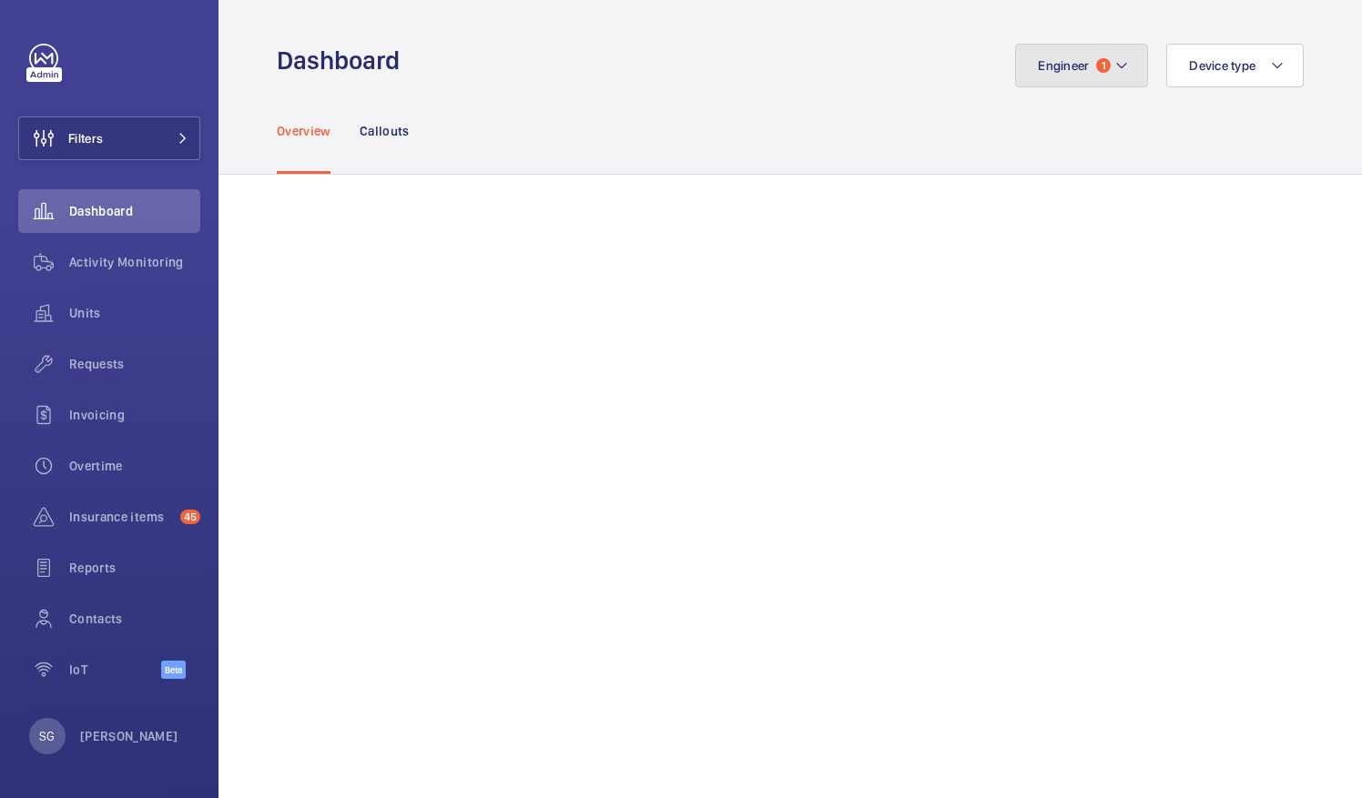
click at [1114, 72] on mat-icon at bounding box center [1121, 66] width 15 height 22
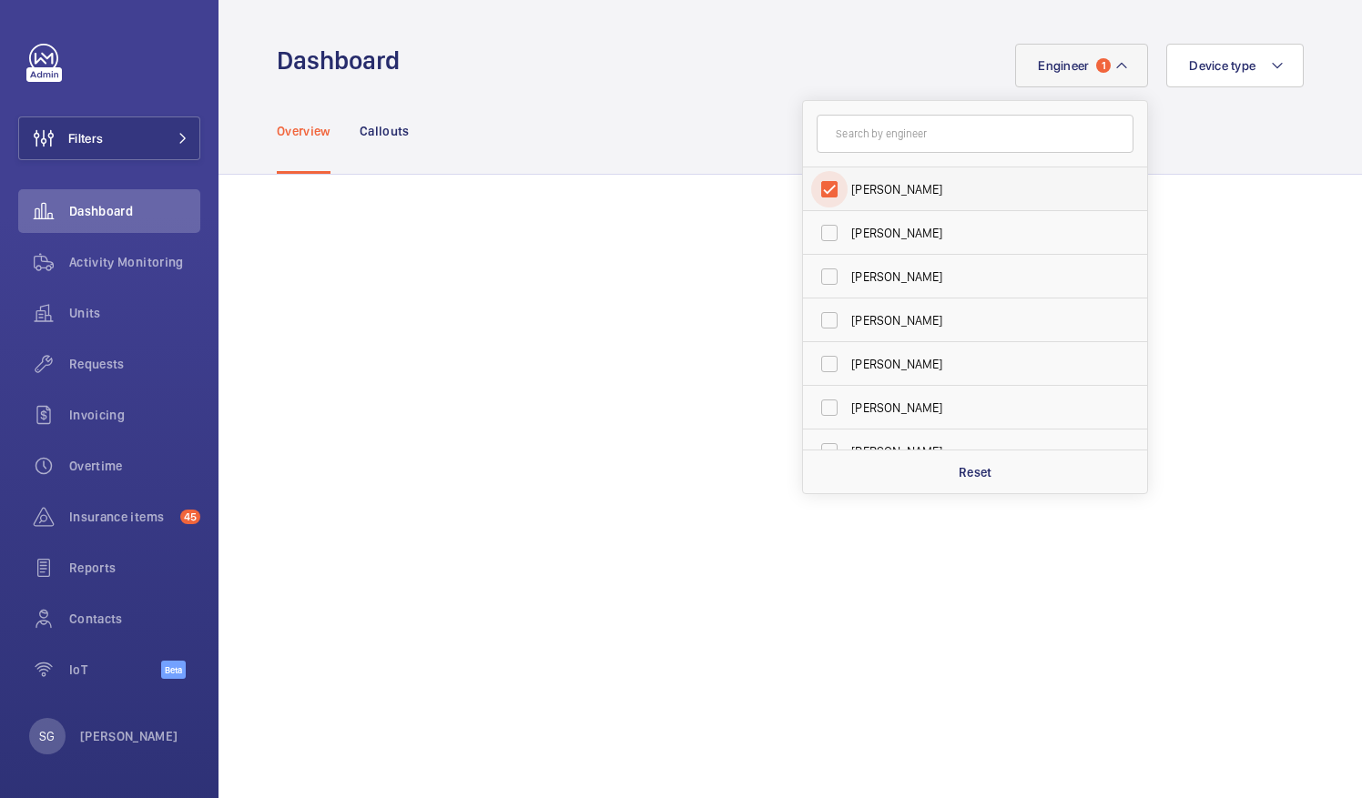
click at [815, 196] on input "[PERSON_NAME]" at bounding box center [829, 189] width 36 height 36
checkbox input "false"
click at [699, 138] on div "Overview Callouts" at bounding box center [790, 130] width 1027 height 86
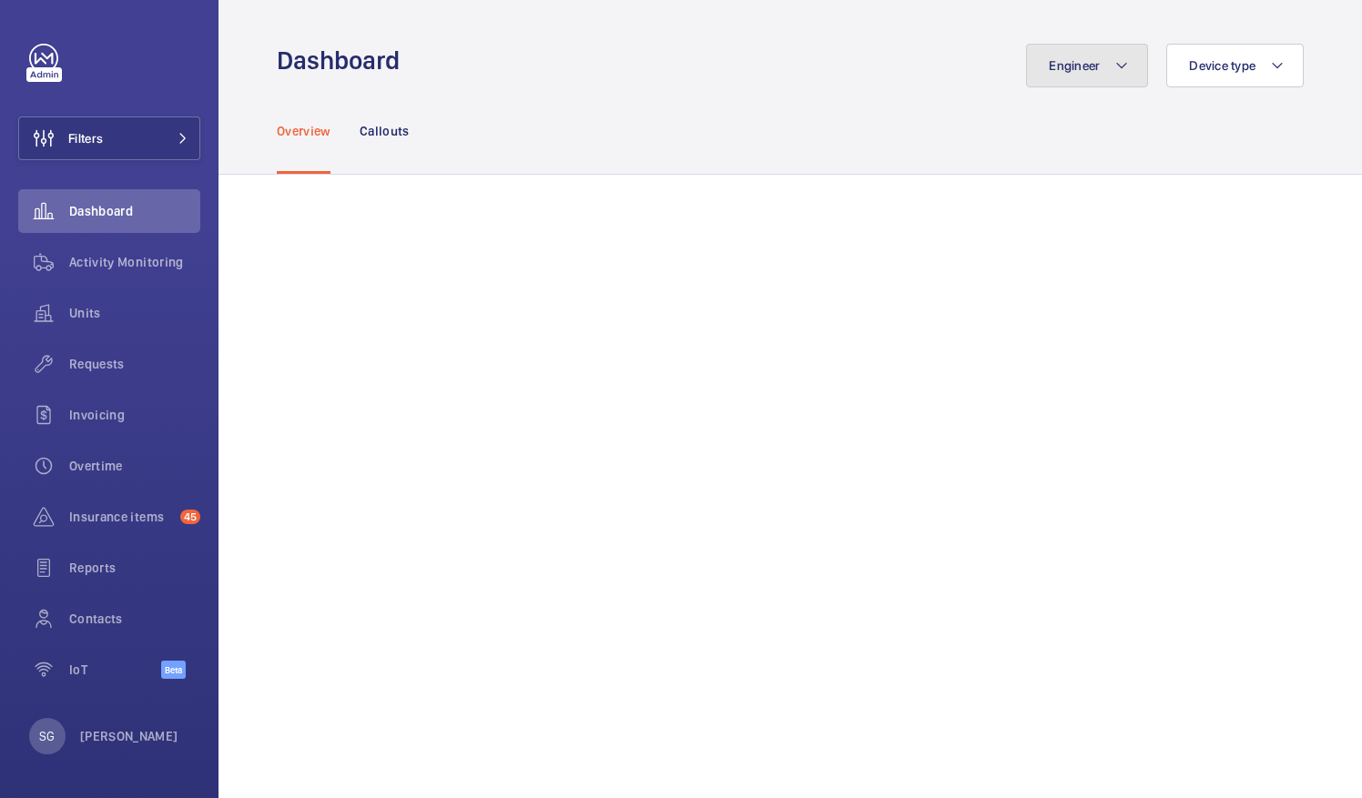
click at [1114, 76] on mat-icon at bounding box center [1121, 66] width 15 height 22
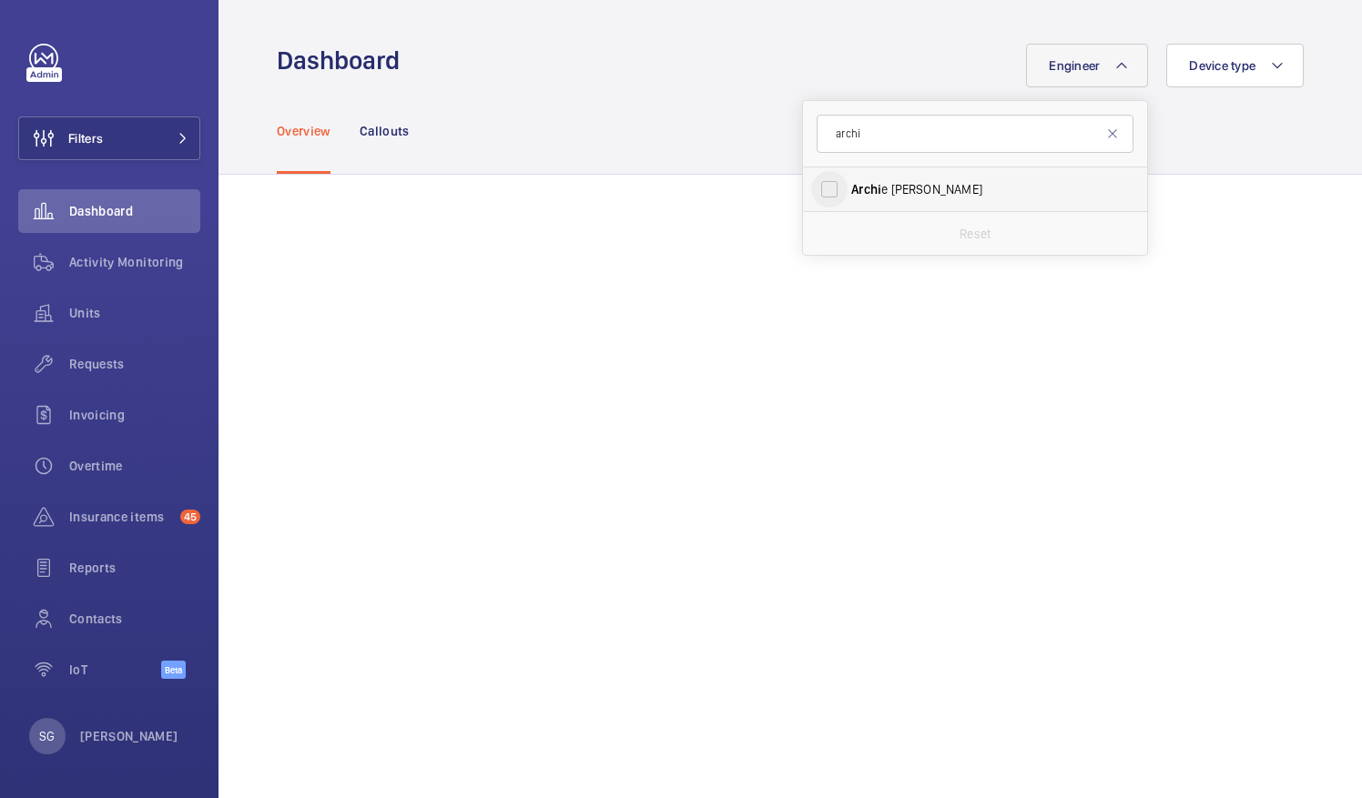
type input "archi"
click at [827, 195] on input "Archi e Richter" at bounding box center [829, 189] width 36 height 36
checkbox input "true"
click at [1105, 135] on mat-icon at bounding box center [1112, 134] width 15 height 15
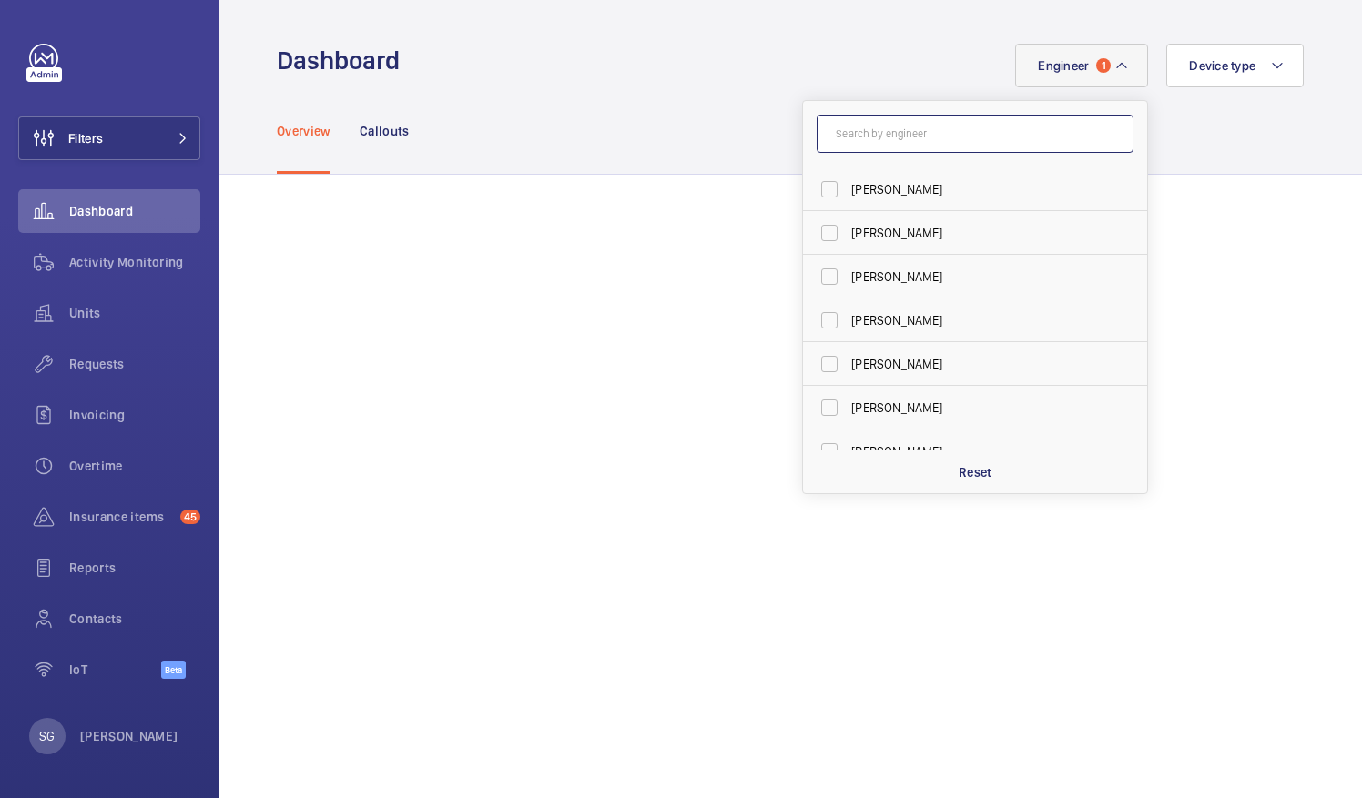
click at [1094, 135] on input "text" at bounding box center [975, 134] width 317 height 38
click at [1114, 69] on mat-icon at bounding box center [1121, 66] width 15 height 22
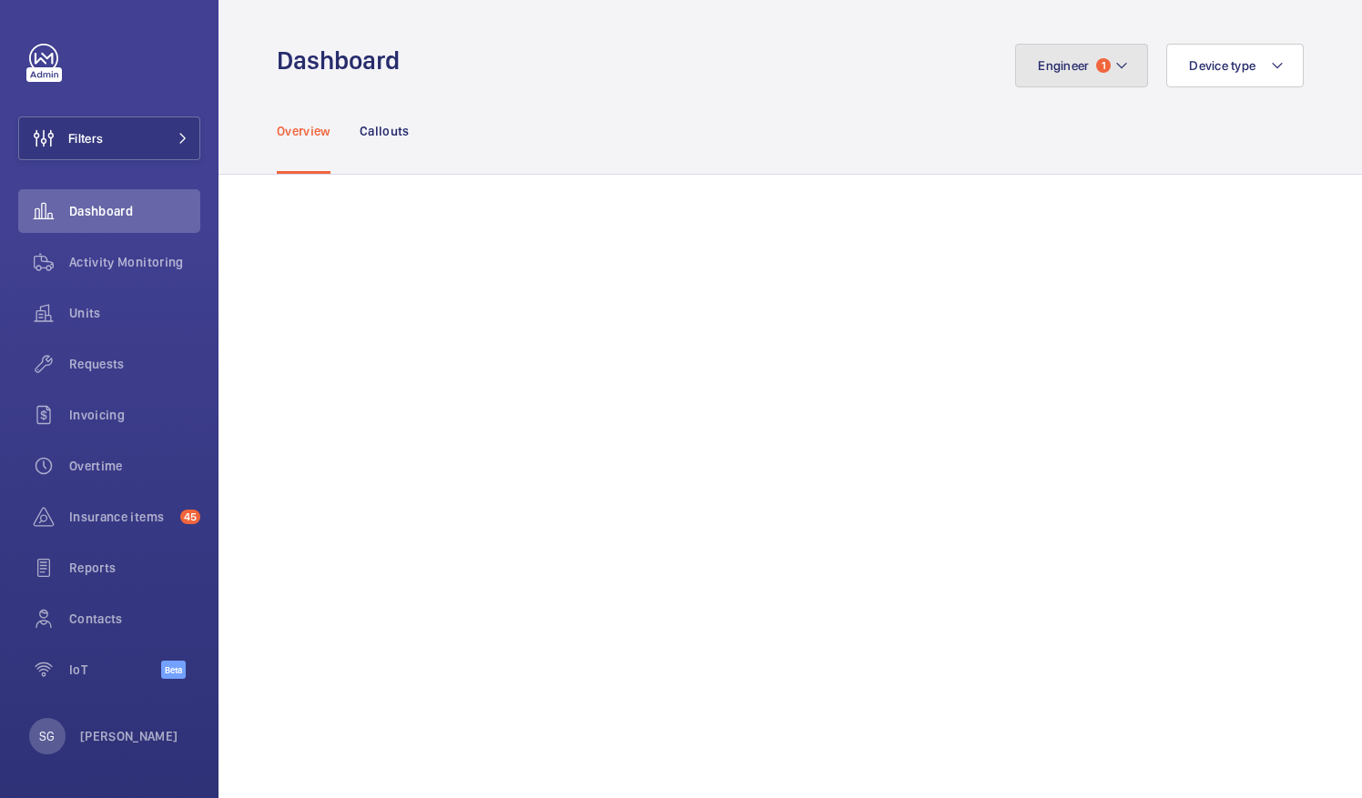
click at [1114, 69] on mat-icon at bounding box center [1121, 66] width 15 height 22
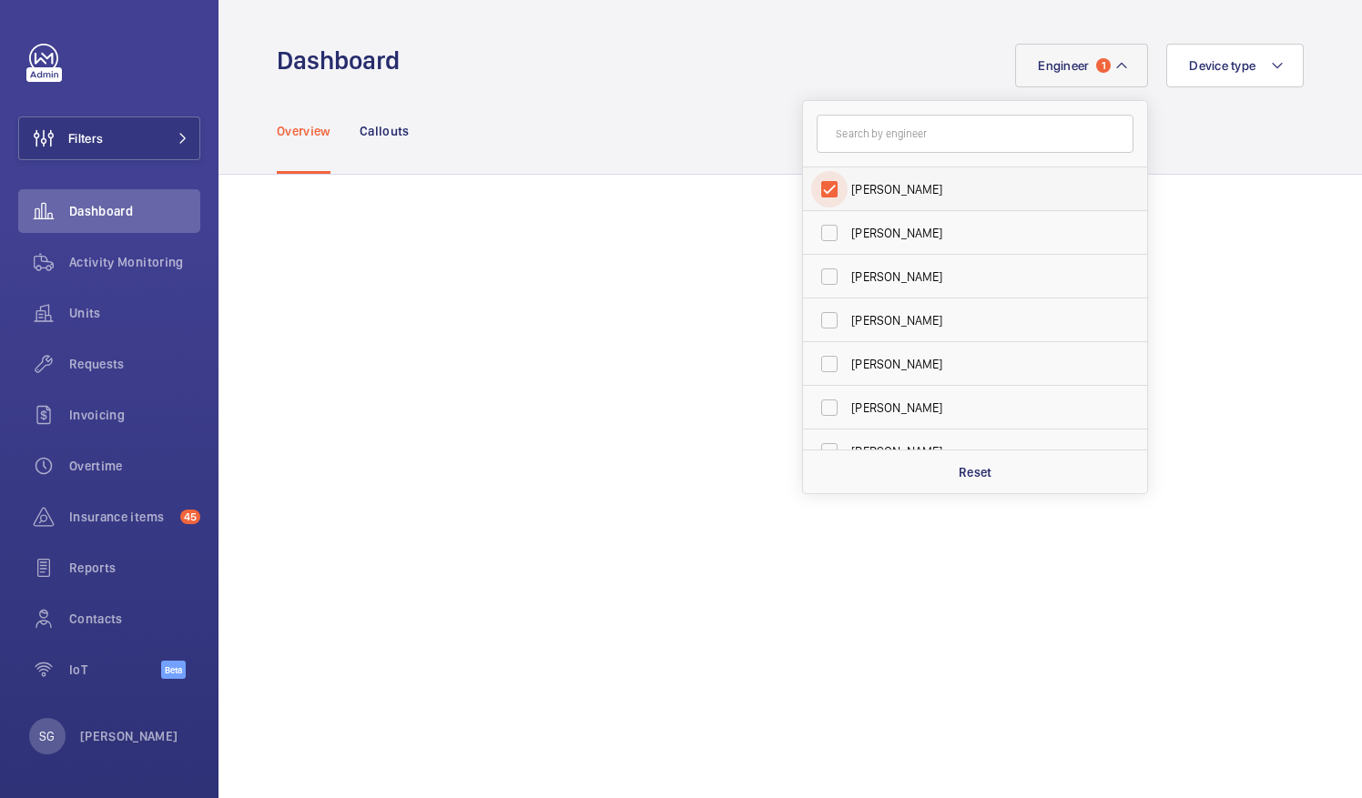
click at [822, 184] on input "[PERSON_NAME]" at bounding box center [829, 189] width 36 height 36
checkbox input "false"
click at [564, 84] on div "Engineer [PERSON_NAME] [PERSON_NAME] [PERSON_NAME] [PERSON_NAME] [PERSON_NAME] …" at bounding box center [857, 66] width 893 height 44
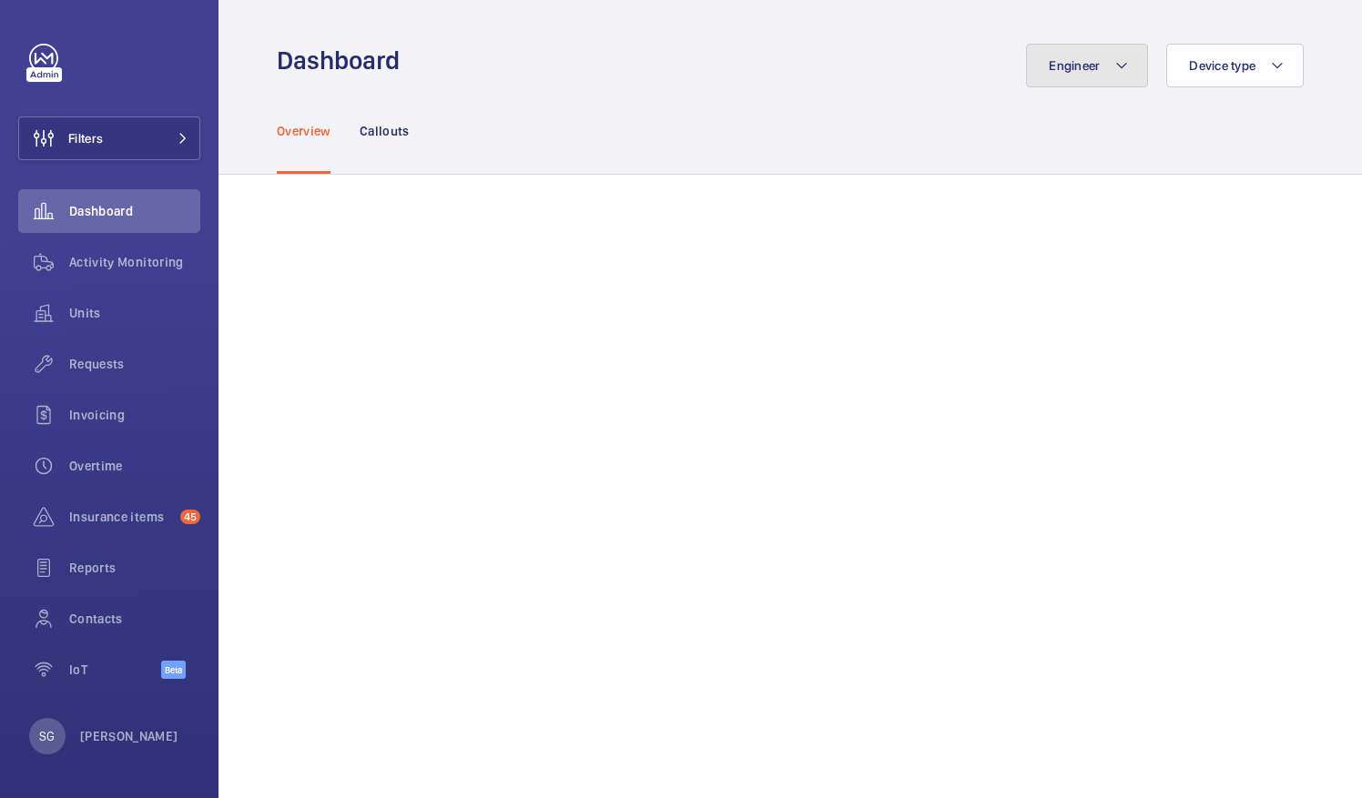
click at [1051, 76] on button "Engineer" at bounding box center [1087, 66] width 122 height 44
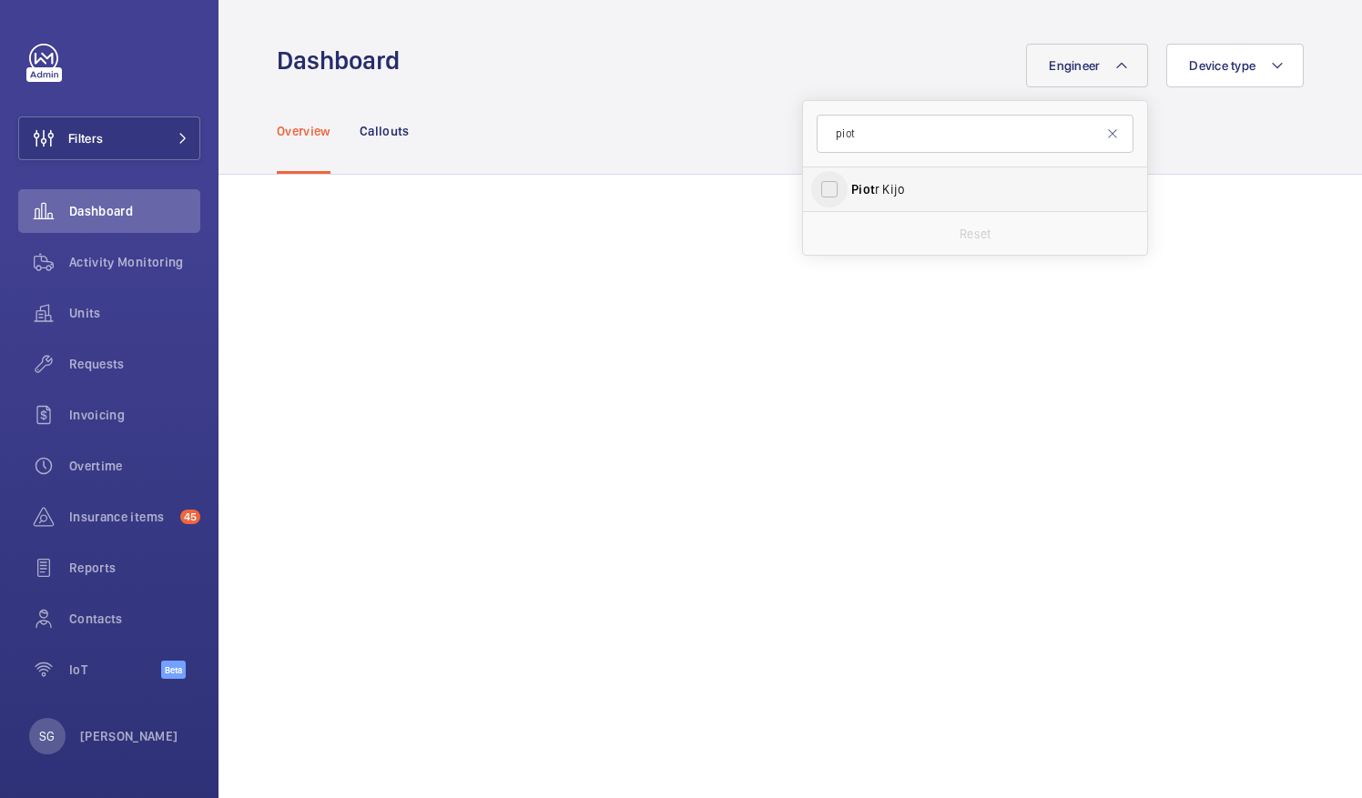
type input "piot"
click at [819, 189] on input "Piot r Kijo" at bounding box center [829, 189] width 36 height 36
click at [813, 186] on input "Piot r Kijo" at bounding box center [829, 189] width 36 height 36
checkbox input "false"
click at [871, 144] on input "piot" at bounding box center [975, 134] width 317 height 38
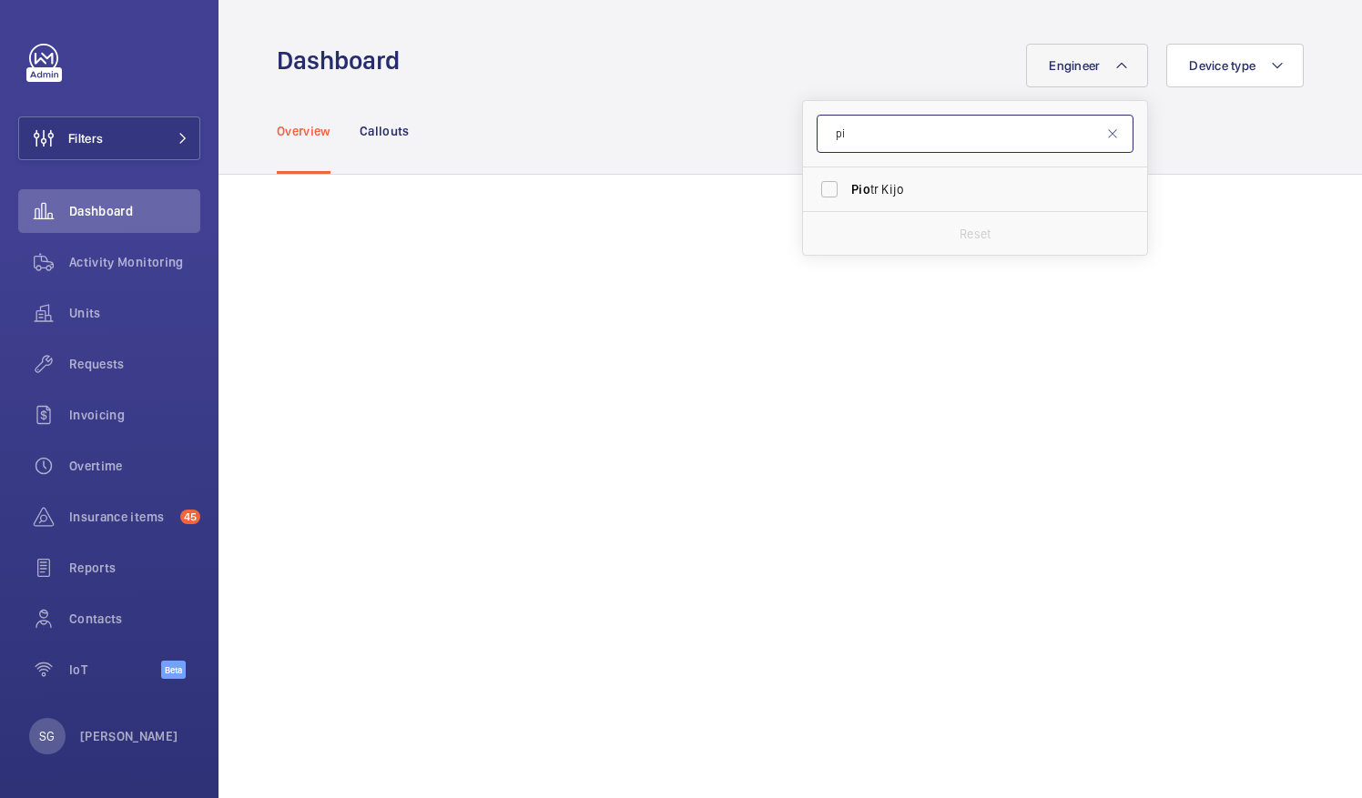
type input "p"
type input "clark"
click at [816, 181] on input "Clark Walters" at bounding box center [829, 189] width 36 height 36
checkbox input "true"
click at [941, 69] on div "Engineer 1 clark Clark Walters Reset Device type" at bounding box center [857, 66] width 893 height 44
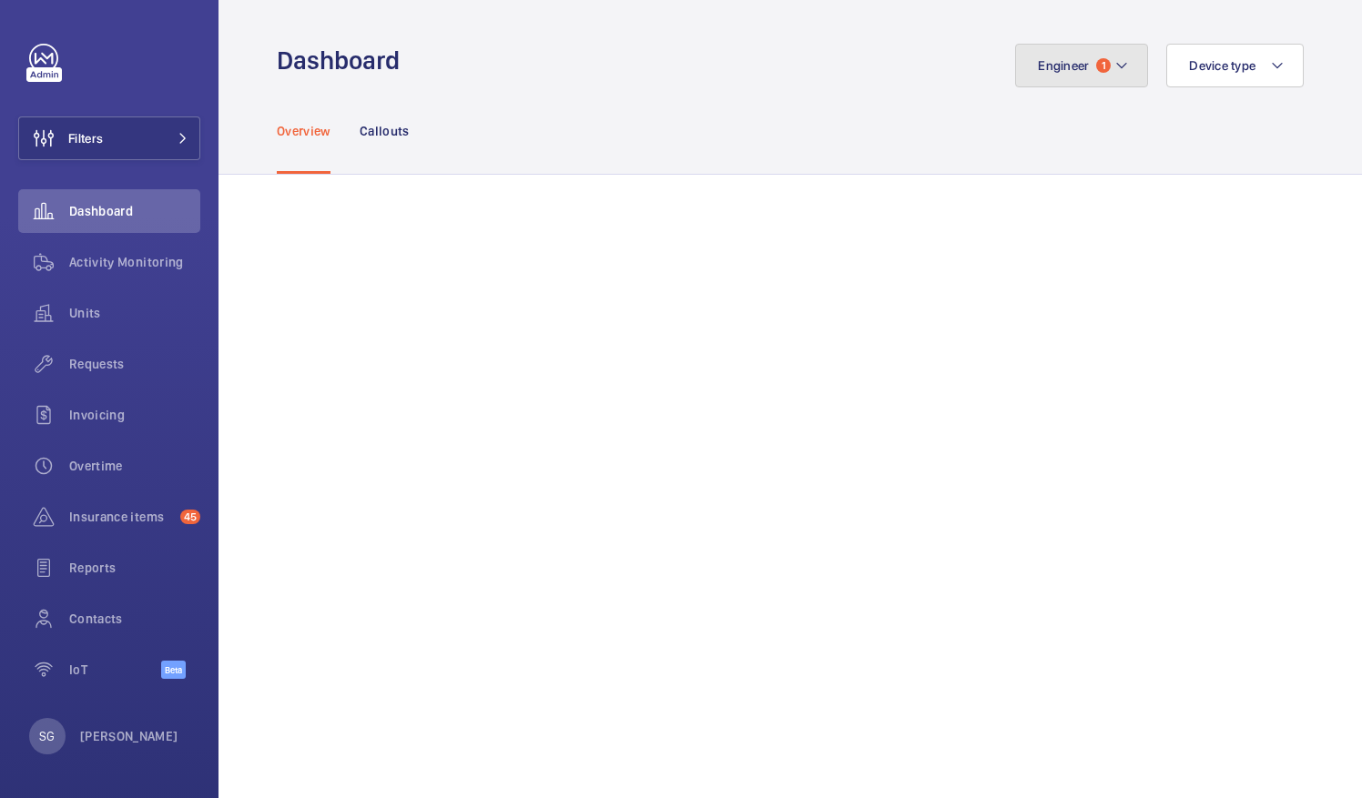
click at [1128, 69] on button "Engineer 1" at bounding box center [1081, 66] width 133 height 44
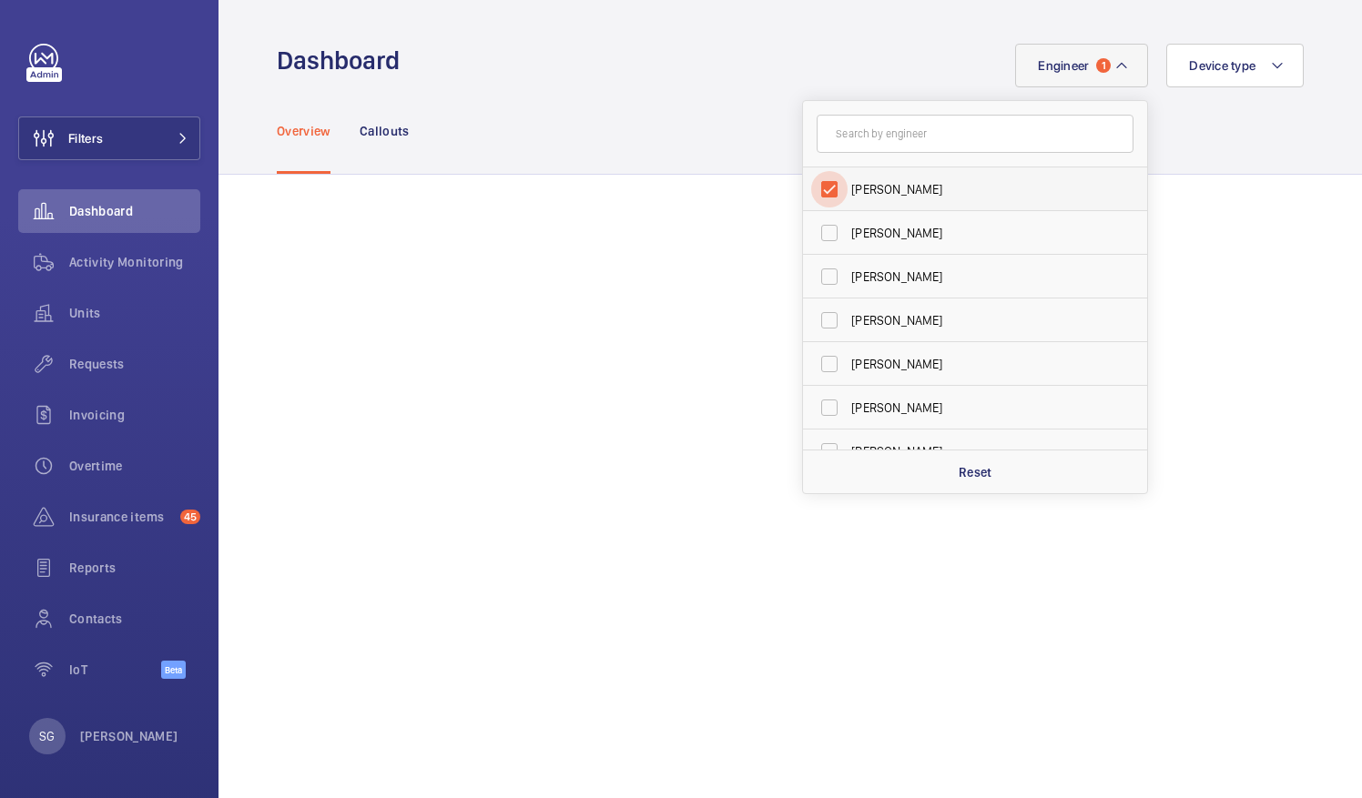
click at [820, 193] on input "[PERSON_NAME]" at bounding box center [829, 189] width 36 height 36
checkbox input "false"
click at [705, 89] on div "Overview Callouts" at bounding box center [790, 130] width 1027 height 86
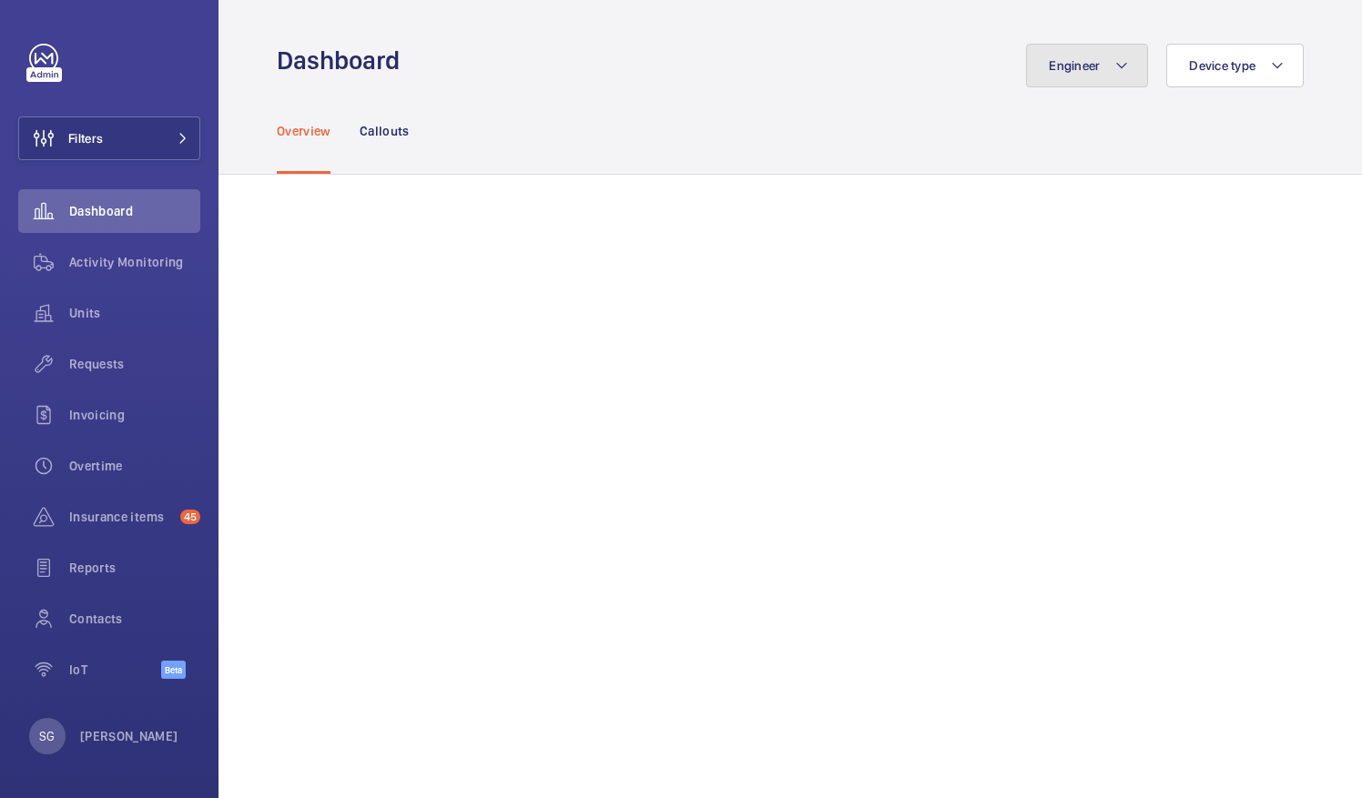
click at [1031, 62] on button "Engineer" at bounding box center [1087, 66] width 122 height 44
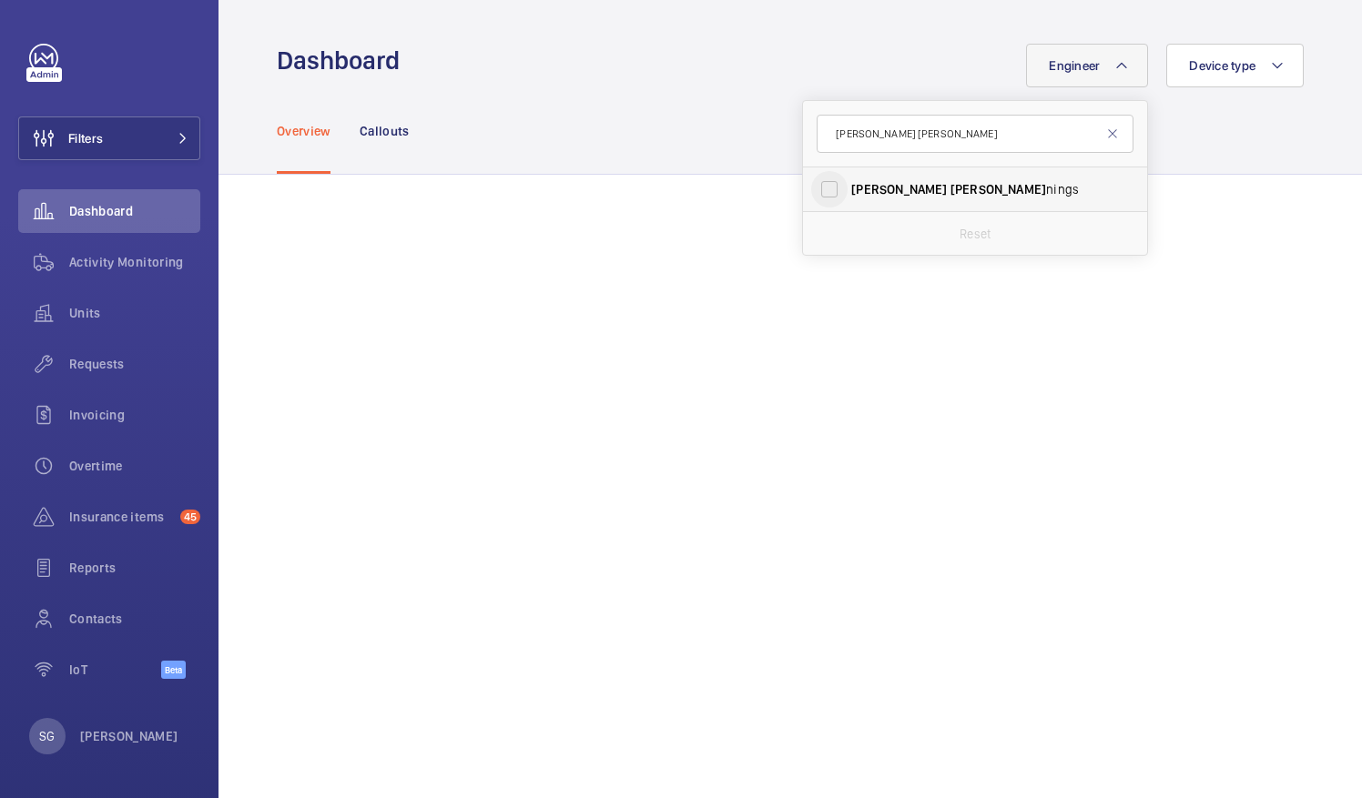
type input "dan jen"
click at [814, 198] on input "Dan Jen nings" at bounding box center [829, 189] width 36 height 36
checkbox input "true"
click at [767, 48] on div "Engineer 1 dan jen Dan Jen nings Reset Device type" at bounding box center [857, 66] width 893 height 44
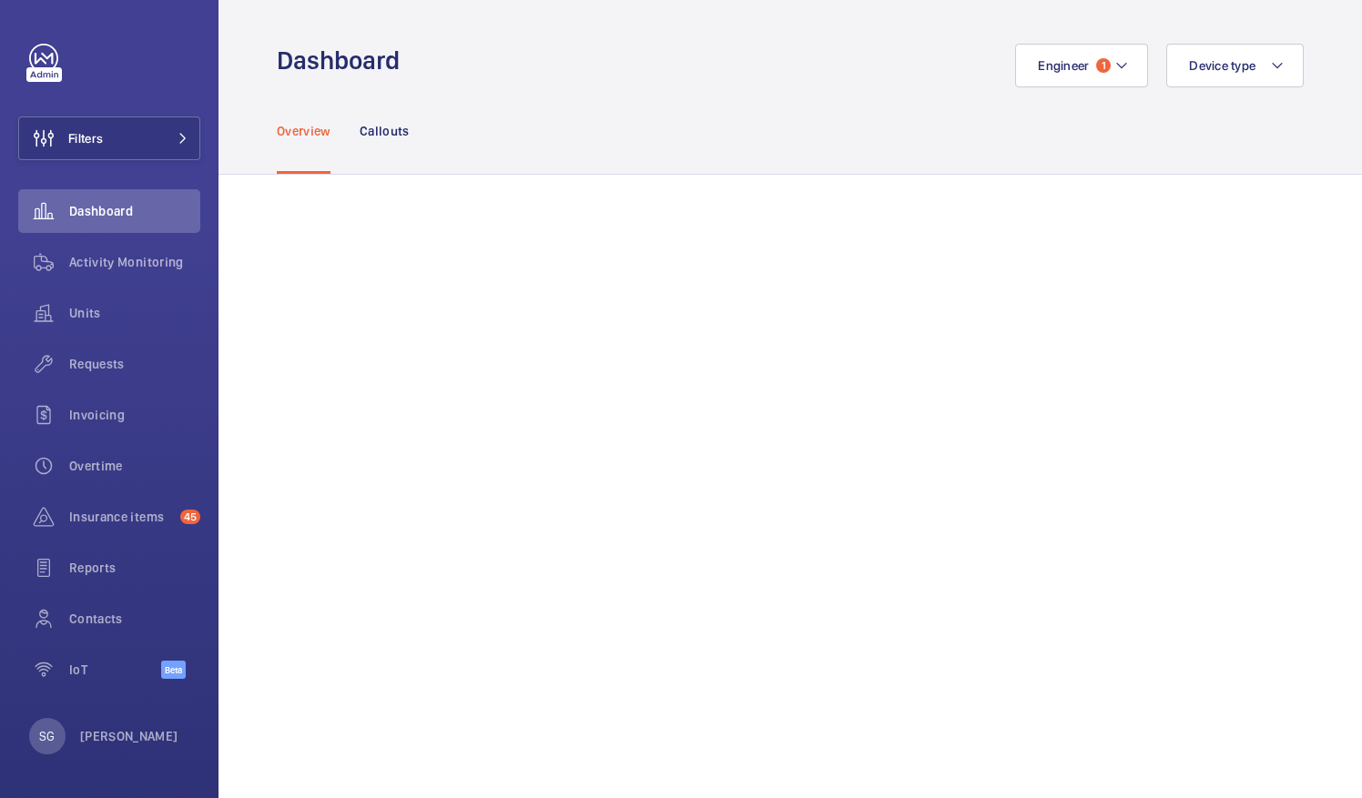
scroll to position [1620, 0]
click at [1112, 78] on button "Engineer 1" at bounding box center [1081, 66] width 133 height 44
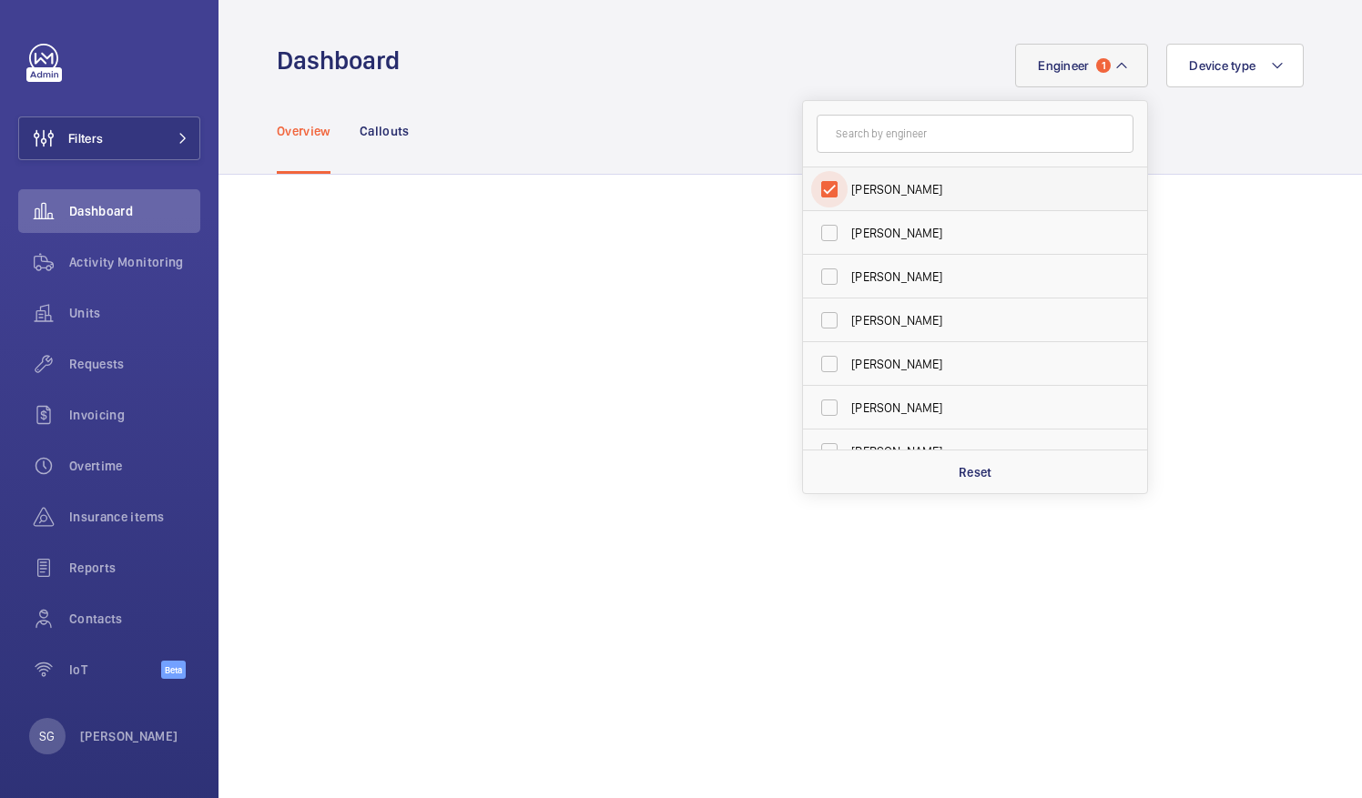
click at [816, 196] on input "[PERSON_NAME]" at bounding box center [829, 189] width 36 height 36
checkbox input "false"
click at [635, 83] on div "Engineer [PERSON_NAME] [PERSON_NAME] [PERSON_NAME] [PERSON_NAME] [PERSON_NAME] …" at bounding box center [857, 66] width 893 height 44
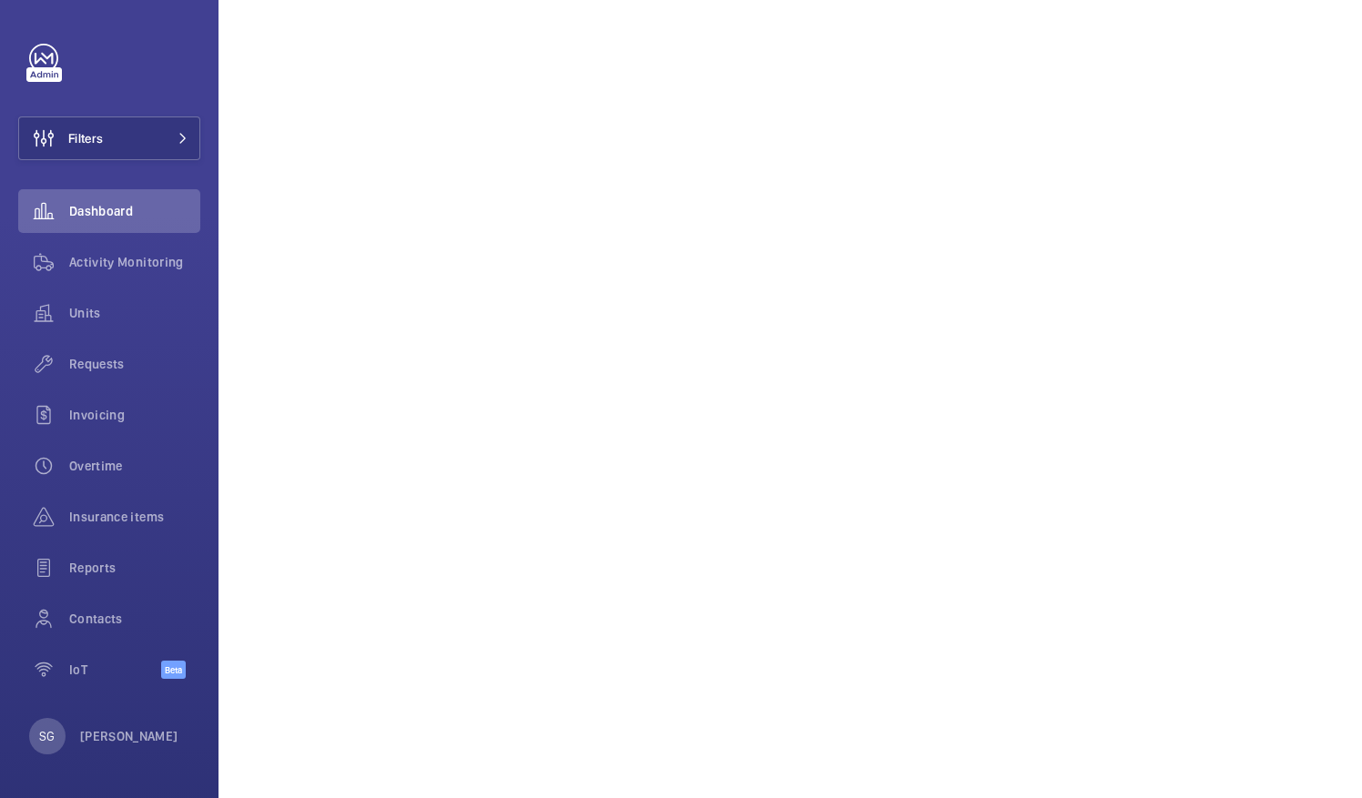
scroll to position [518, 0]
